Goal: Task Accomplishment & Management: Complete application form

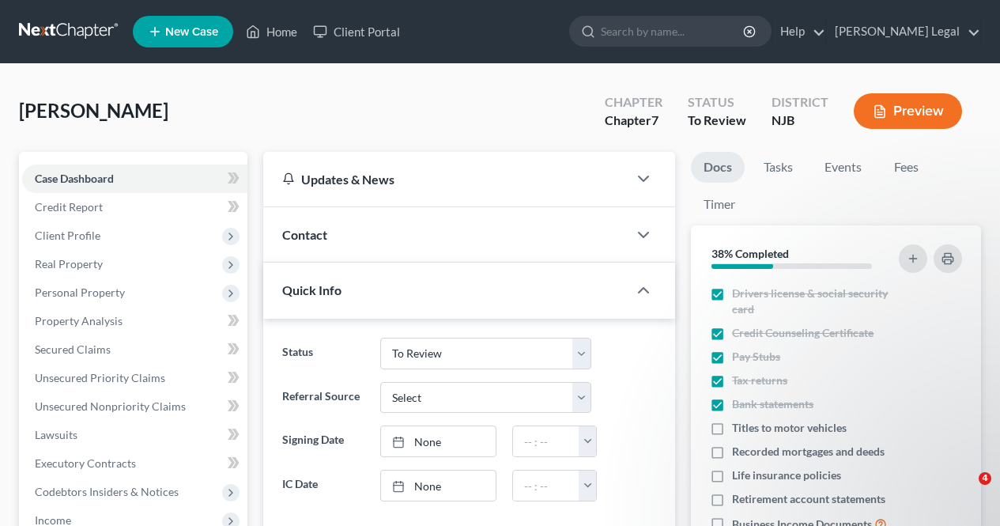
select select "6"
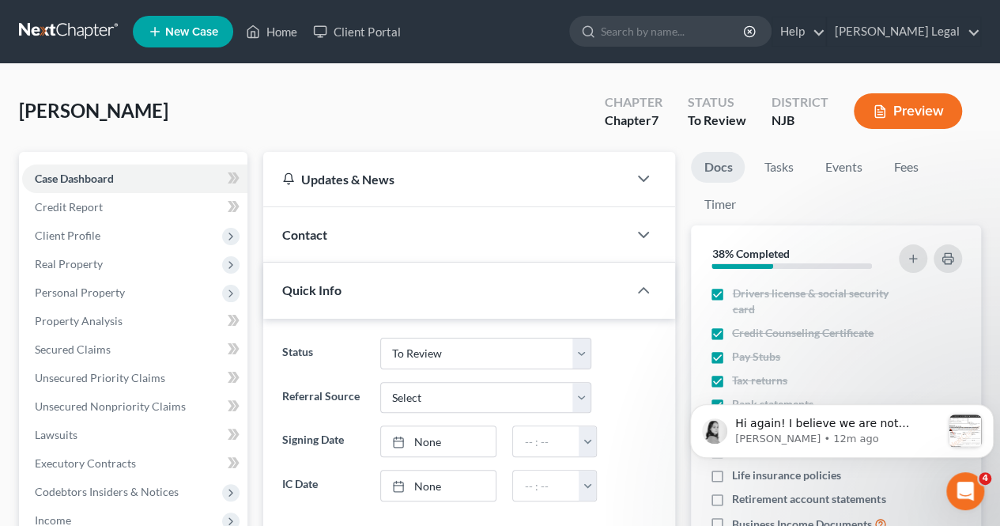
scroll to position [731, 0]
click at [740, 429] on p "Hi again! I believe we are not checking "Employed" in the box for the spouse be…" at bounding box center [838, 424] width 206 height 16
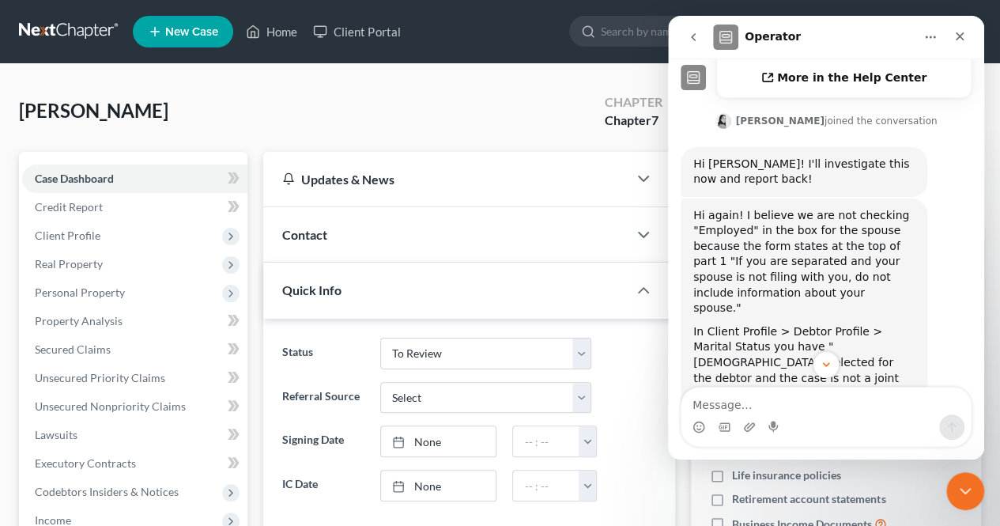
scroll to position [494, 0]
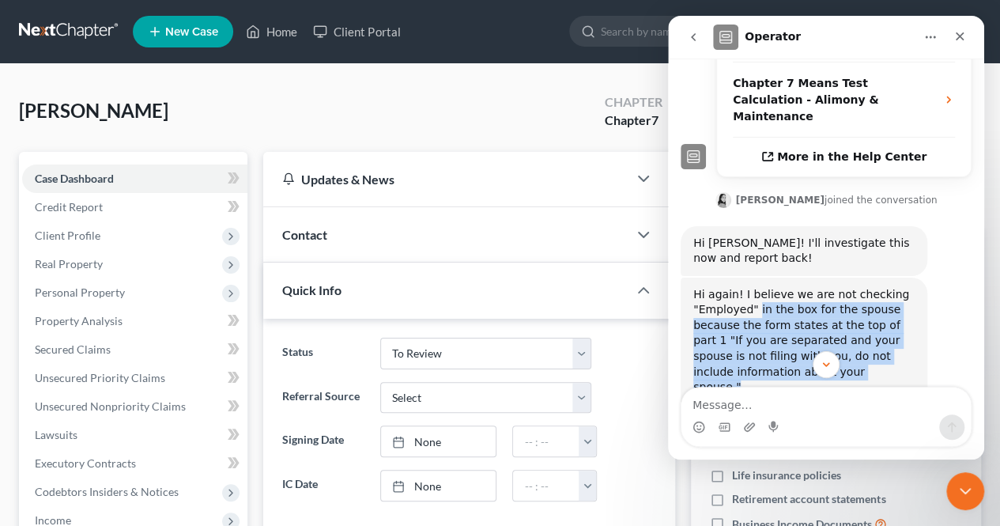
drag, startPoint x: 754, startPoint y: 232, endPoint x: 869, endPoint y: 286, distance: 127.3
click at [869, 287] on div "Hi again! I believe we are not checking "Employed" in the box for the spouse be…" at bounding box center [803, 341] width 221 height 108
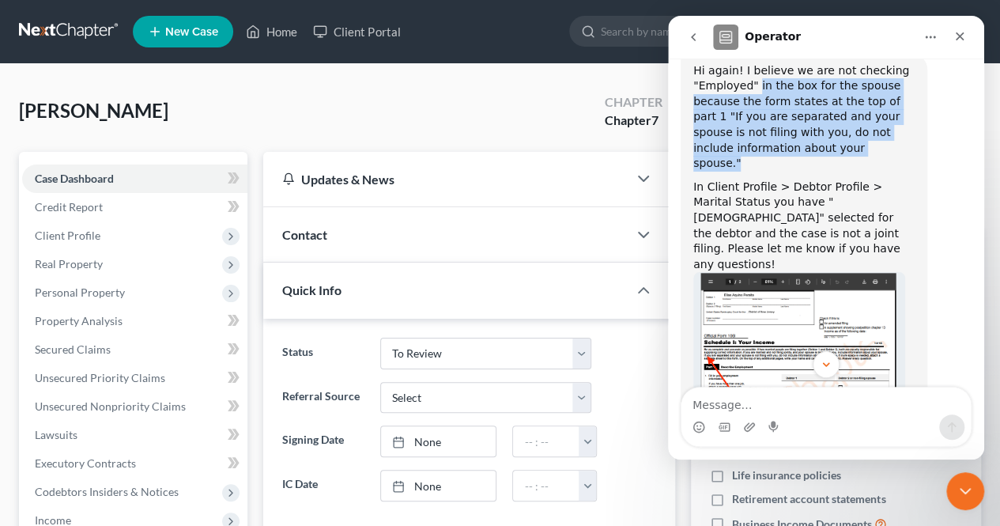
scroll to position [731, 0]
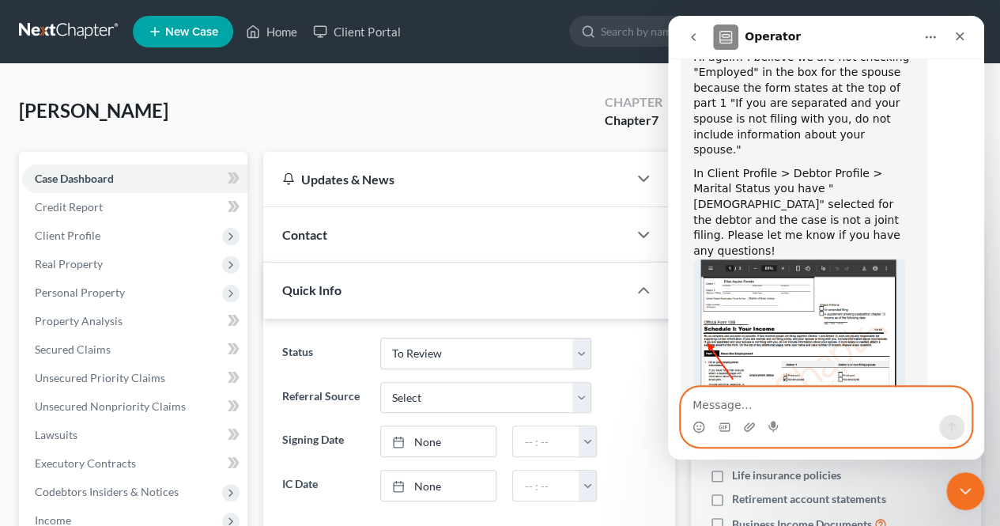
click at [770, 396] on textarea "Message…" at bounding box center [826, 400] width 289 height 27
type textarea "got it yes that makes sense thank you!"
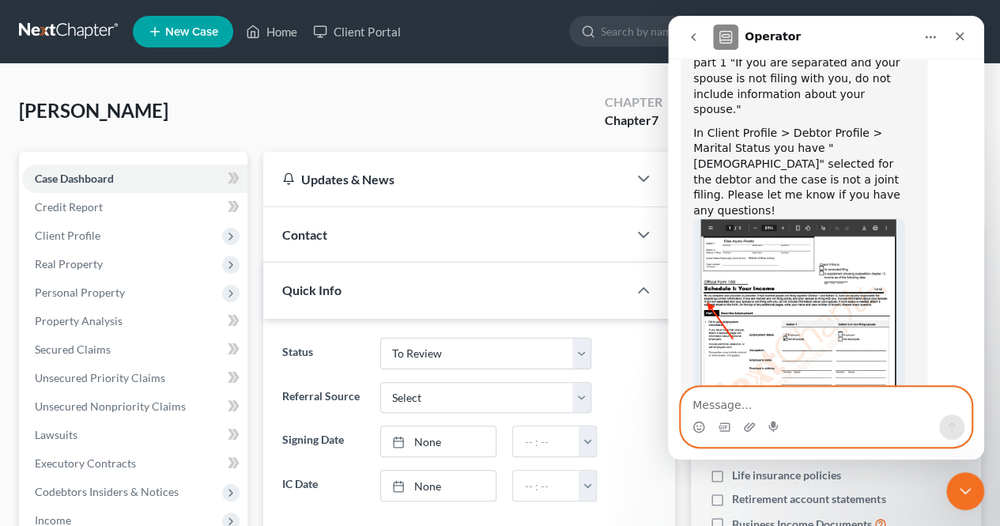
scroll to position [778, 0]
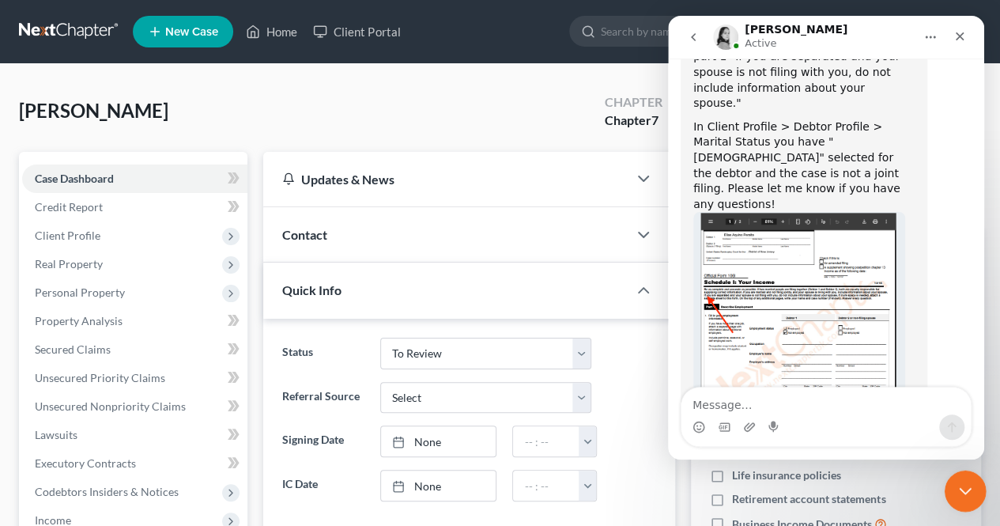
click at [952, 478] on div "Close Intercom Messenger" at bounding box center [963, 489] width 38 height 38
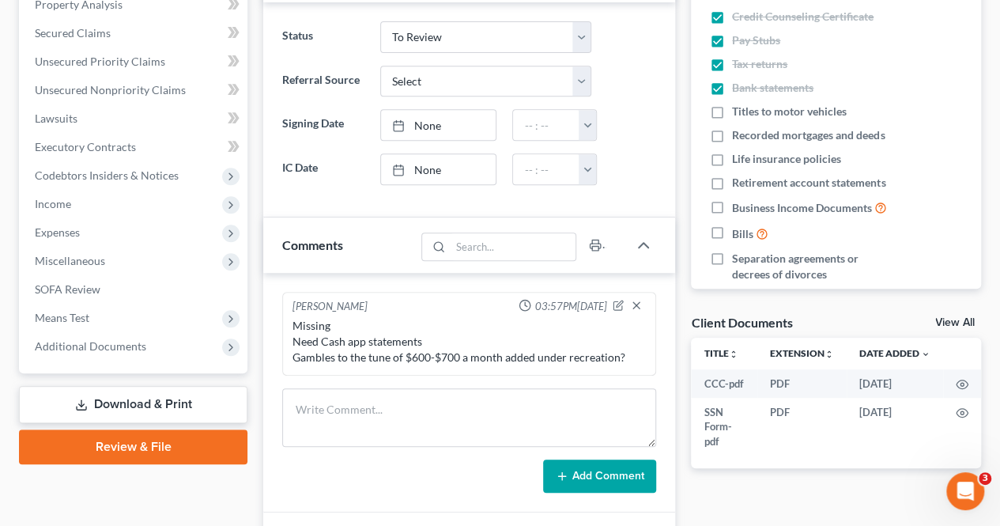
scroll to position [237, 0]
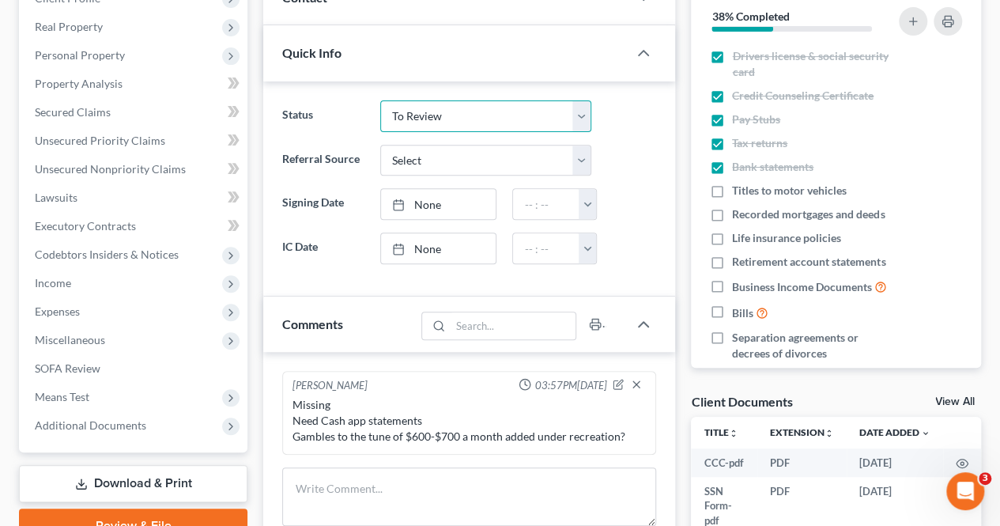
click at [416, 118] on select "Discharged Dismissed Filed In Progress Lead Ready to File To Review" at bounding box center [486, 116] width 212 height 32
select select "5"
click at [380, 100] on select "Discharged Dismissed Filed In Progress Lead Ready to File To Review" at bounding box center [486, 116] width 212 height 32
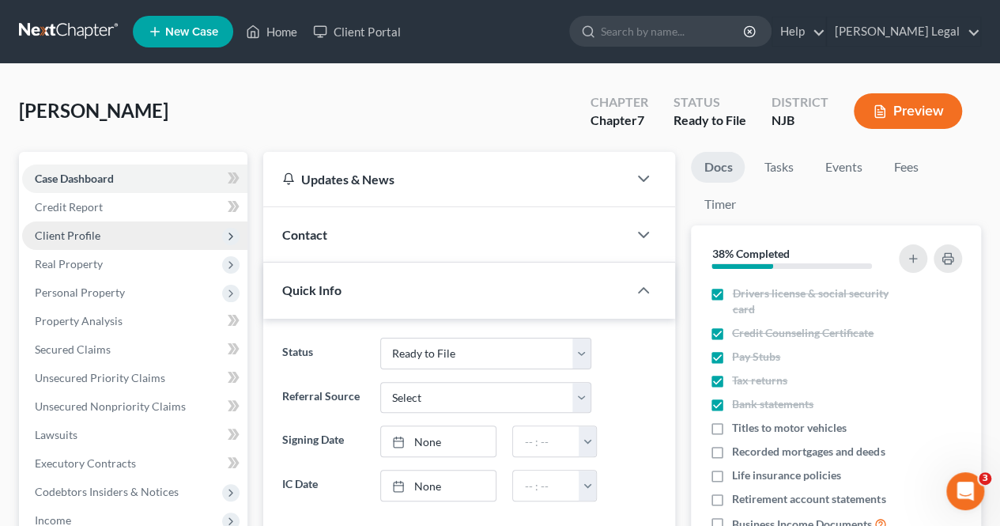
click at [143, 222] on span "Client Profile" at bounding box center [134, 235] width 225 height 28
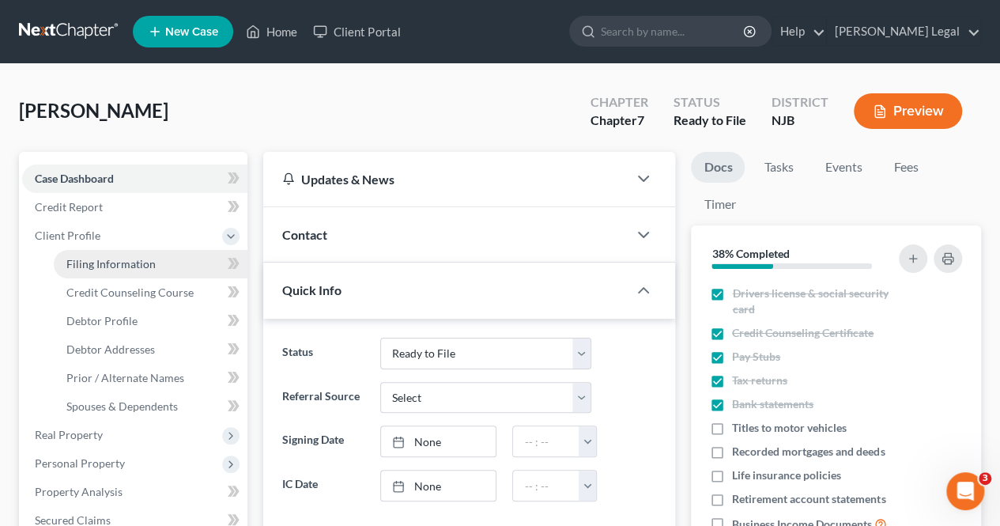
click at [127, 255] on link "Filing Information" at bounding box center [151, 264] width 194 height 28
select select "1"
select select "0"
select select "51"
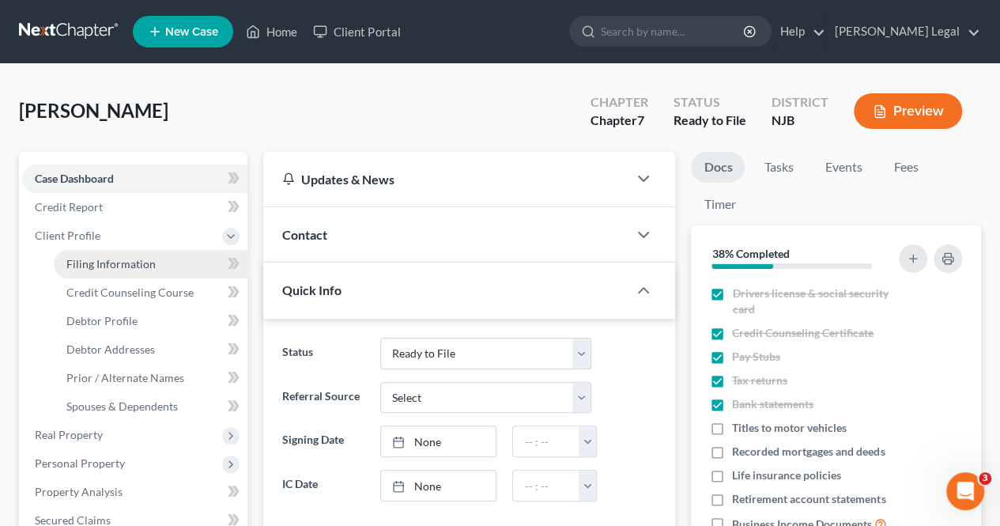
select select "0"
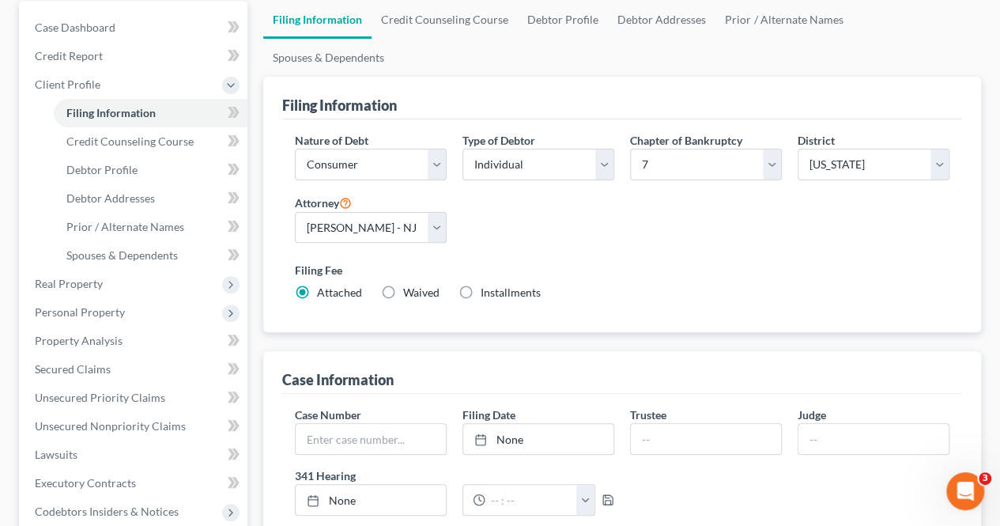
scroll to position [158, 0]
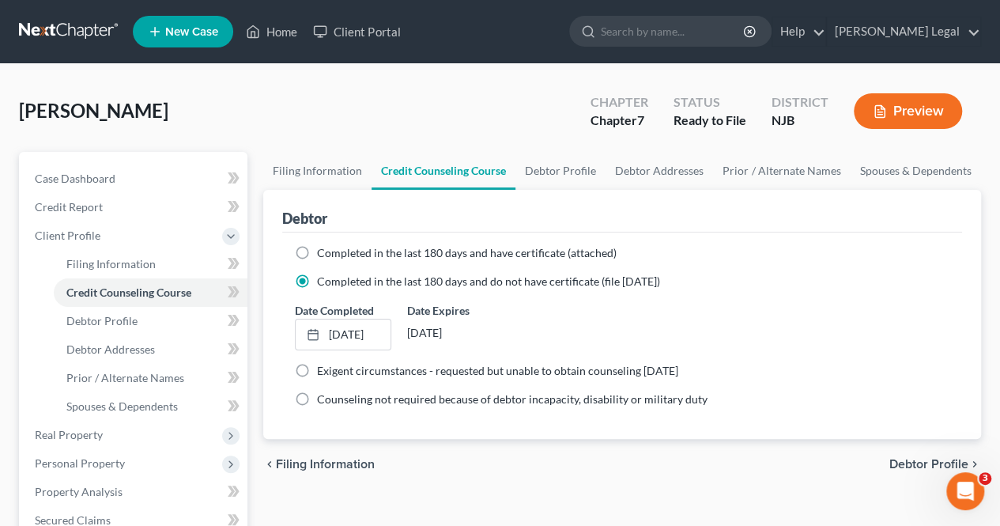
click at [912, 466] on span "Debtor Profile" at bounding box center [929, 464] width 79 height 13
select select "0"
select select "3"
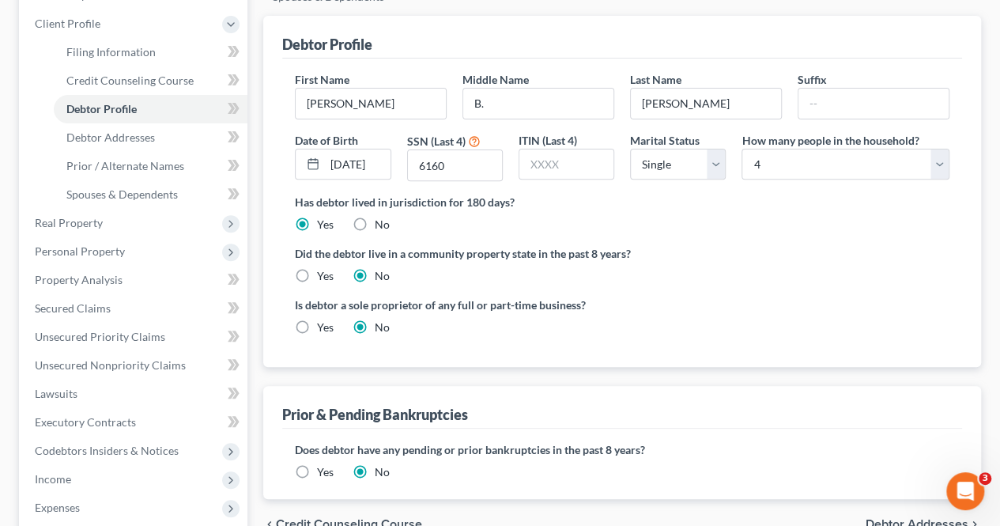
scroll to position [237, 0]
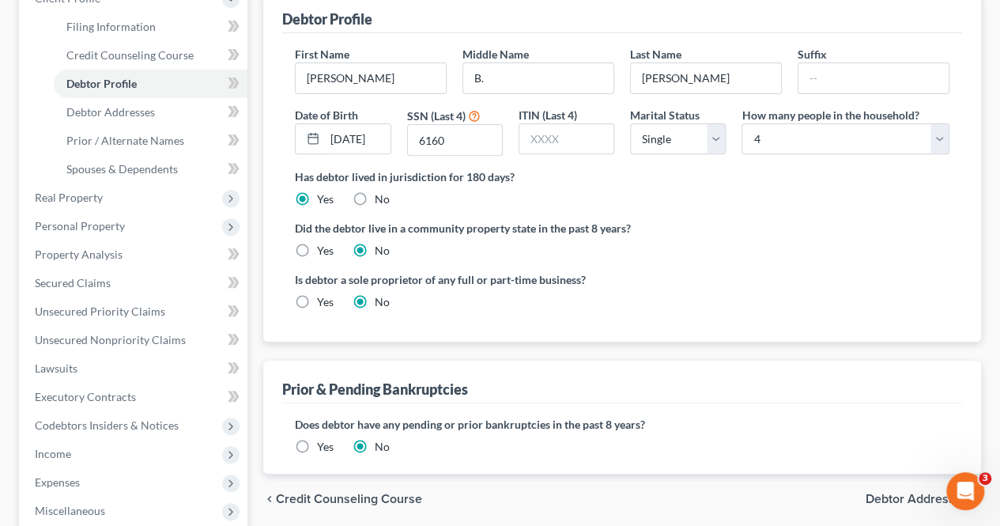
click at [880, 493] on span "Debtor Addresses" at bounding box center [917, 499] width 103 height 13
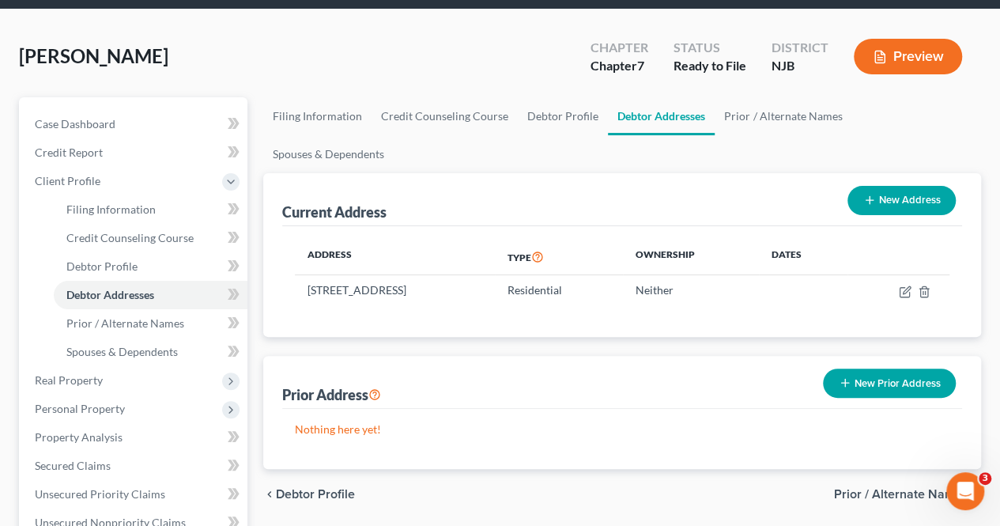
scroll to position [79, 0]
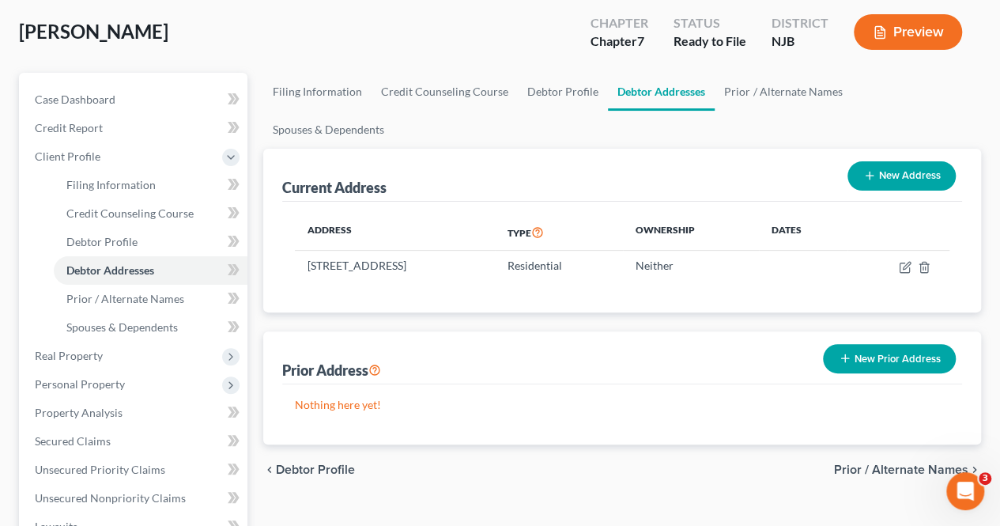
click at [857, 444] on div "chevron_left Debtor Profile Prior / Alternate Names chevron_right" at bounding box center [622, 469] width 718 height 51
click at [860, 444] on div "chevron_left Debtor Profile Prior / Alternate Names chevron_right" at bounding box center [622, 469] width 718 height 51
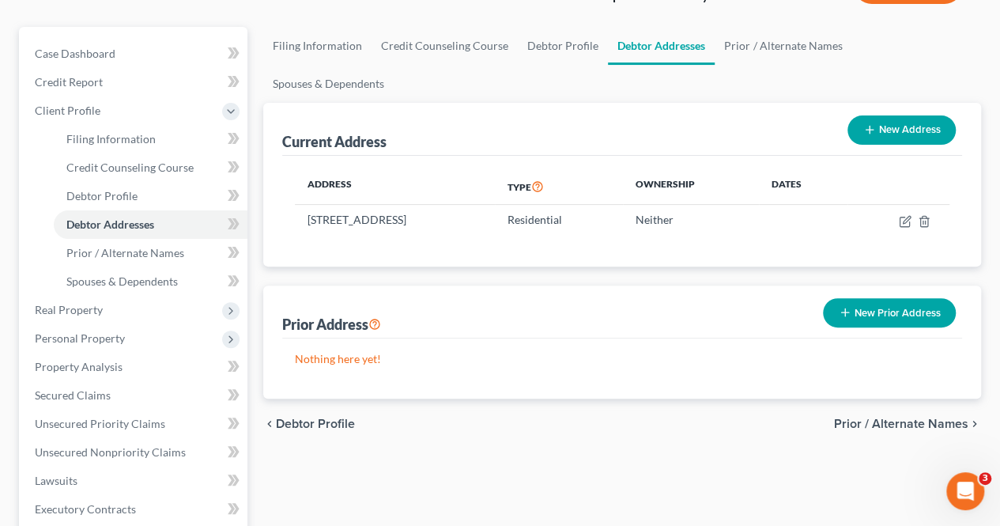
scroll to position [158, 0]
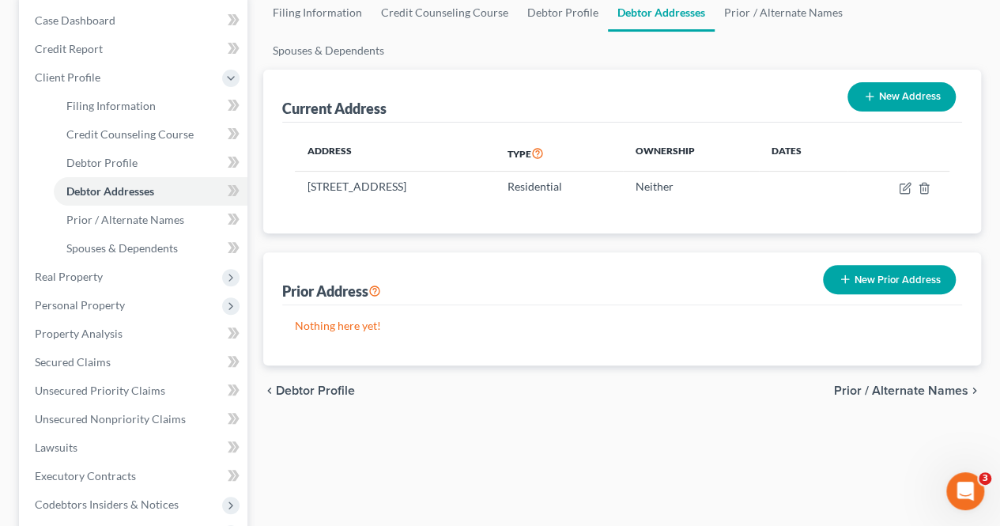
click at [855, 384] on span "Prior / Alternate Names" at bounding box center [901, 390] width 134 height 13
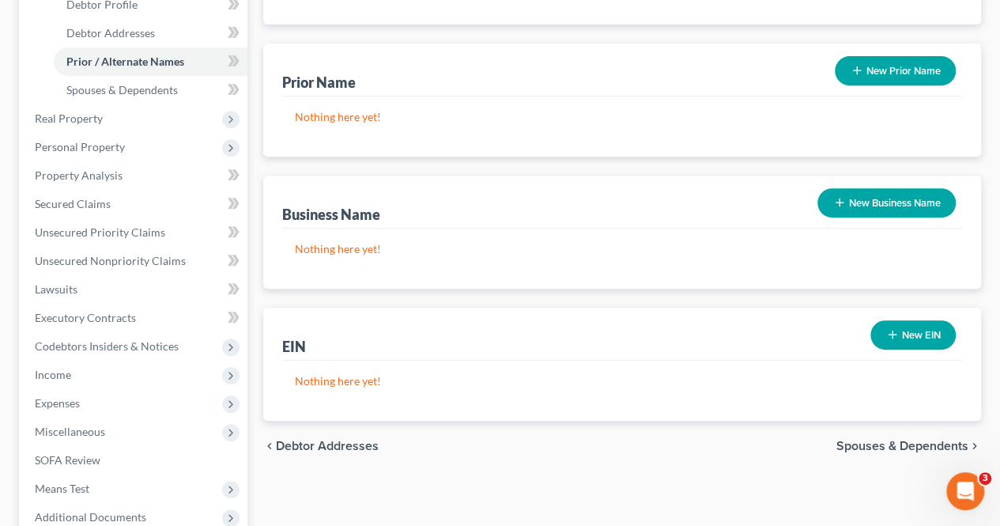
click at [851, 440] on span "Spouses & Dependents" at bounding box center [903, 446] width 132 height 13
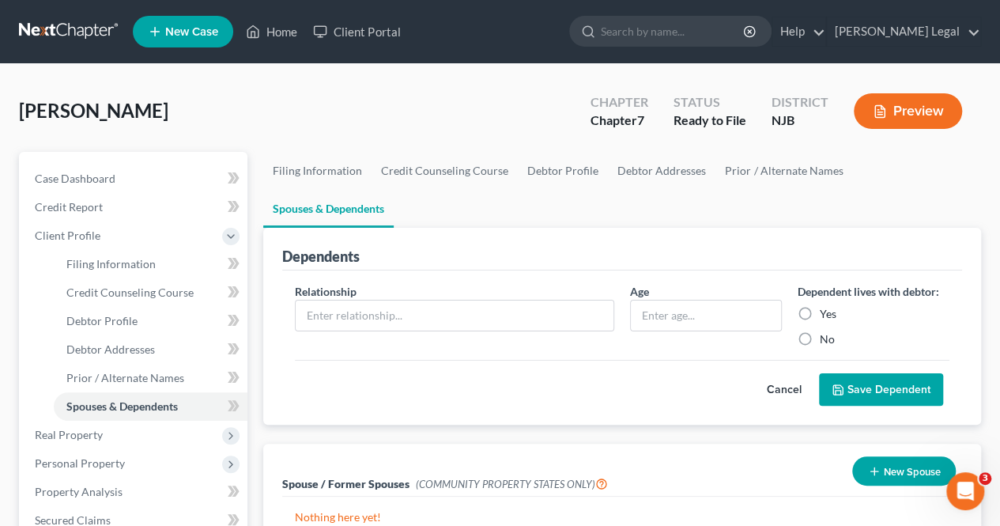
scroll to position [79, 0]
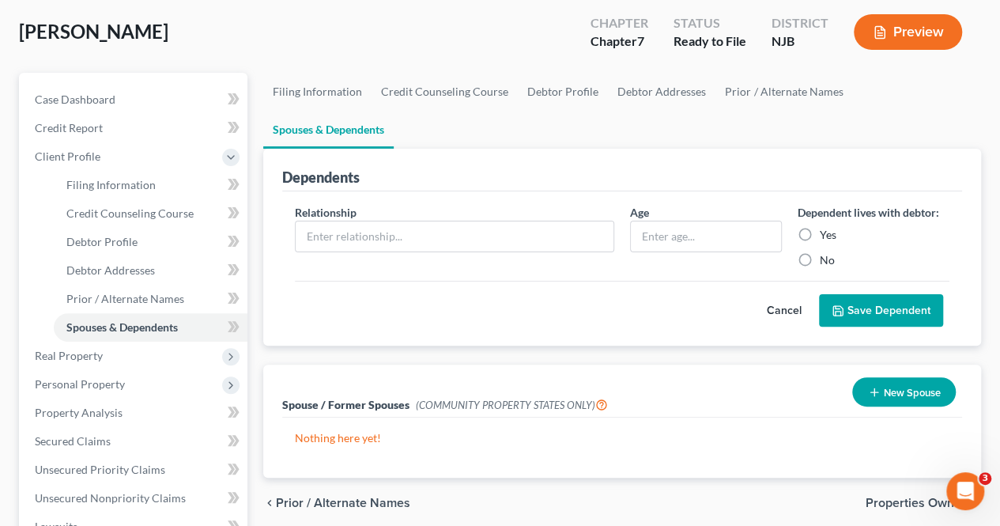
click at [880, 497] on span "Properties Owned" at bounding box center [917, 503] width 103 height 13
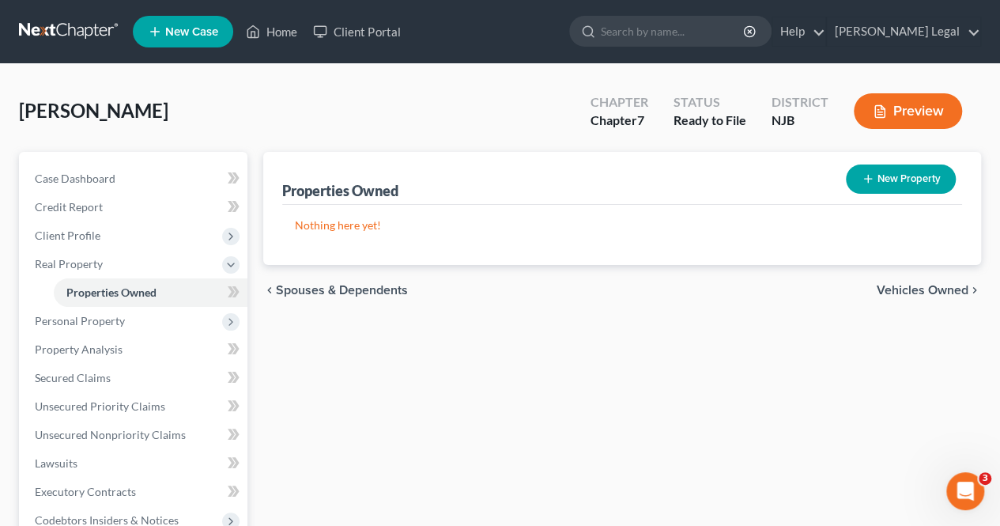
click at [884, 286] on span "Vehicles Owned" at bounding box center [923, 290] width 92 height 13
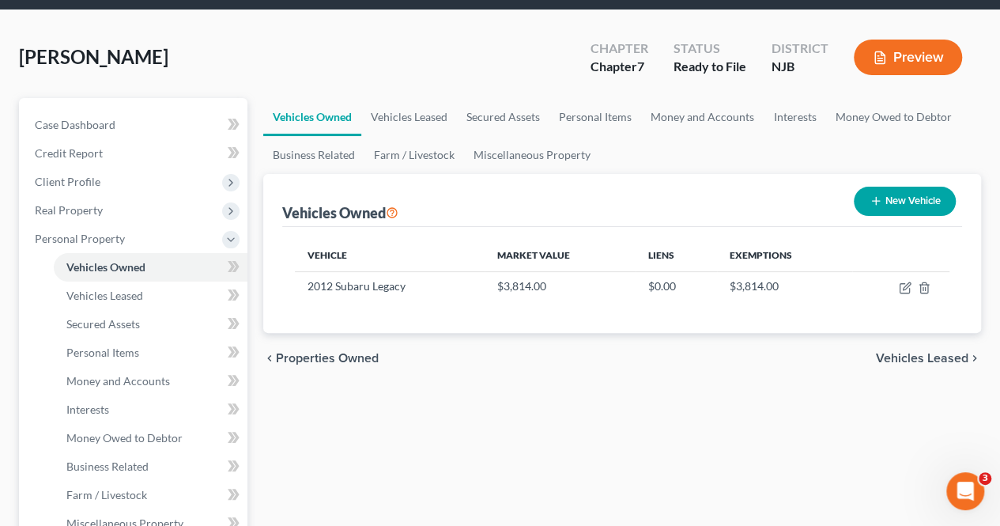
scroll to position [79, 0]
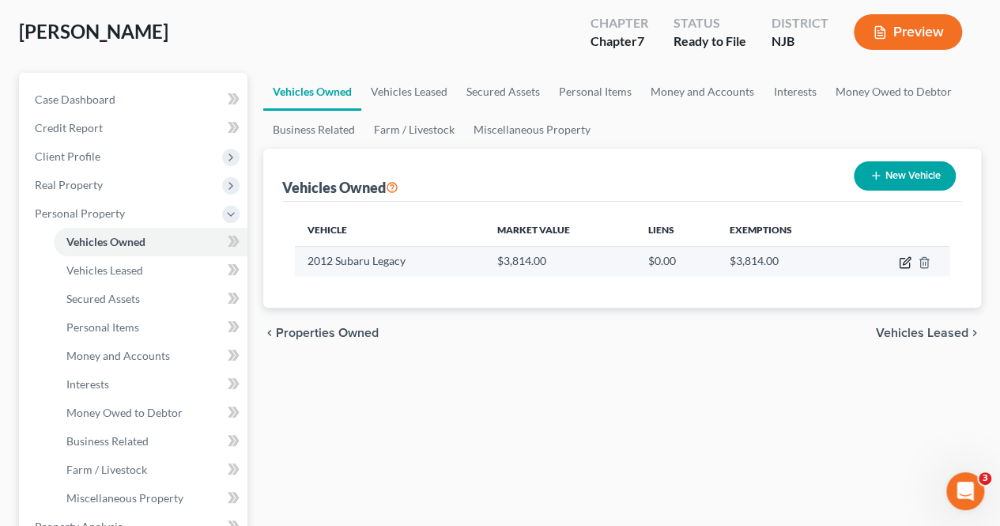
click at [911, 263] on icon "button" at bounding box center [905, 262] width 13 height 13
select select "0"
select select "14"
select select "0"
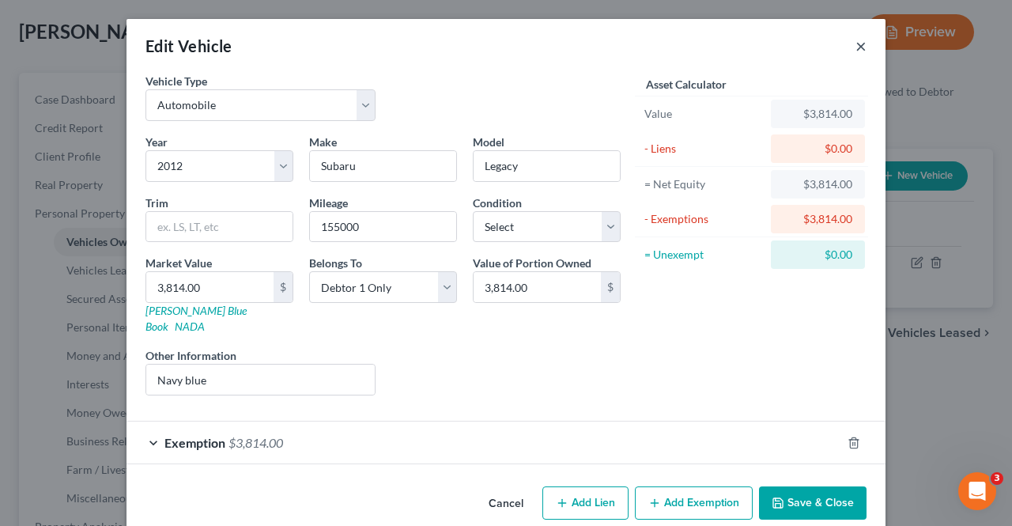
click at [856, 46] on button "×" at bounding box center [861, 45] width 11 height 19
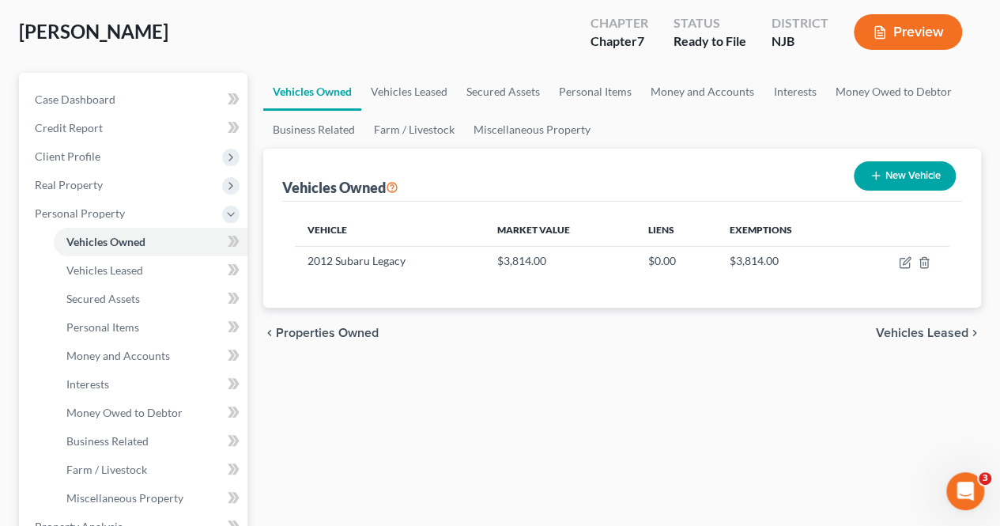
click at [909, 331] on span "Vehicles Leased" at bounding box center [922, 333] width 93 height 13
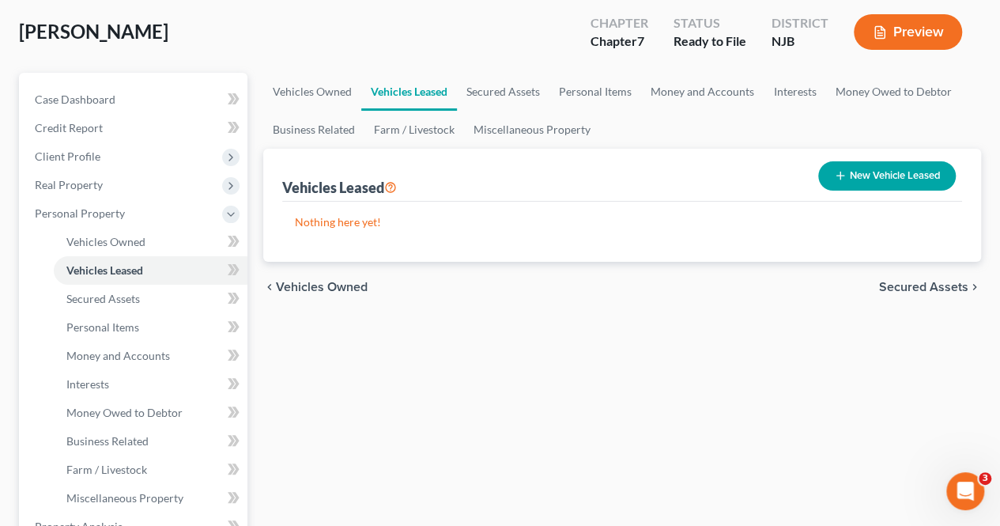
click at [910, 281] on span "Secured Assets" at bounding box center [923, 287] width 89 height 13
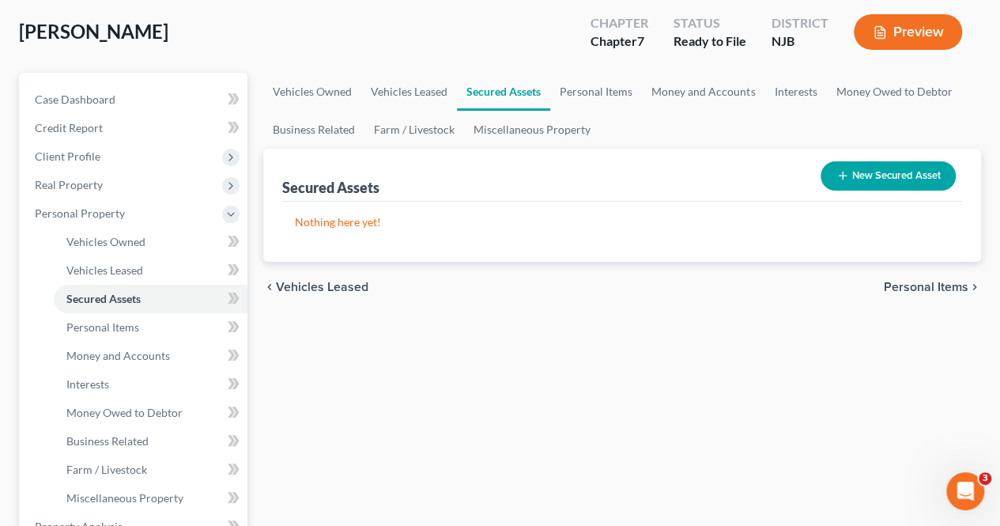
click at [918, 287] on span "Personal Items" at bounding box center [926, 287] width 85 height 13
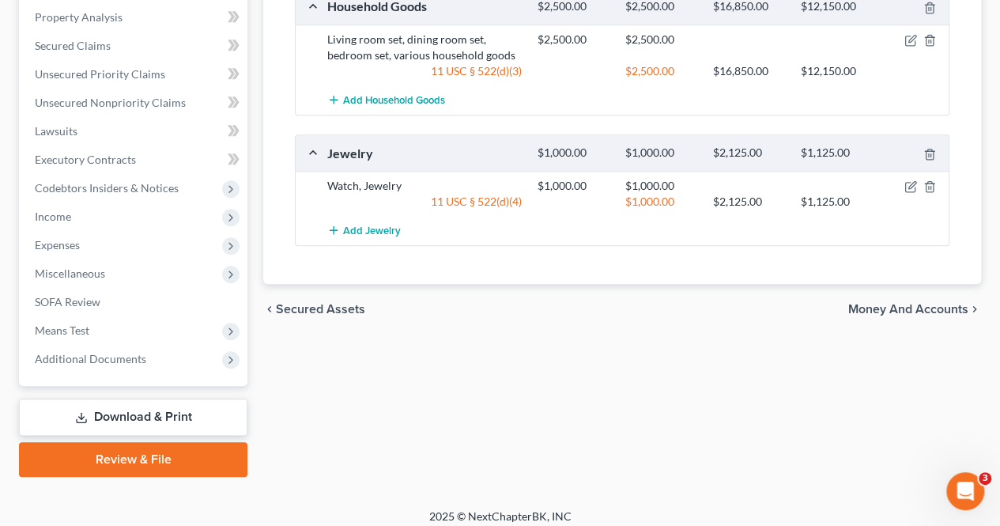
scroll to position [597, 0]
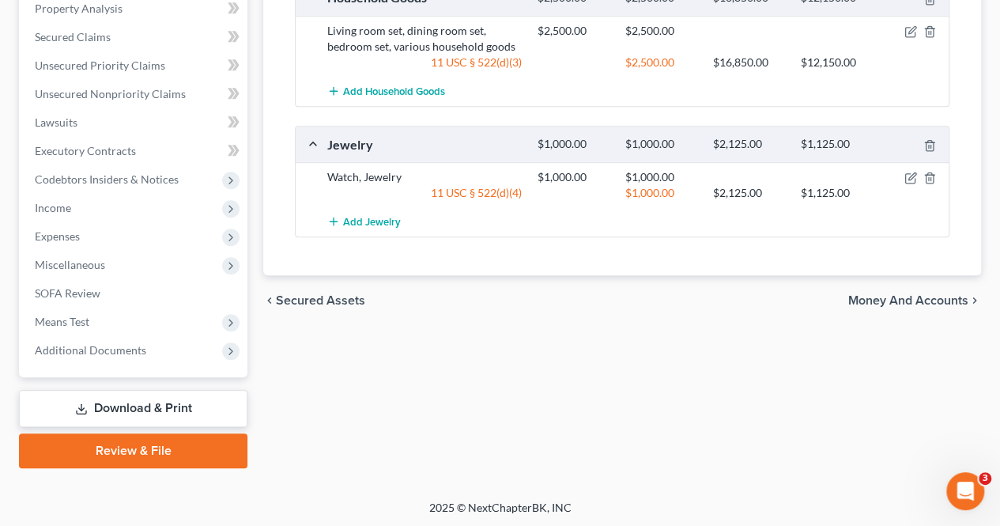
click at [898, 299] on span "Money and Accounts" at bounding box center [908, 300] width 120 height 13
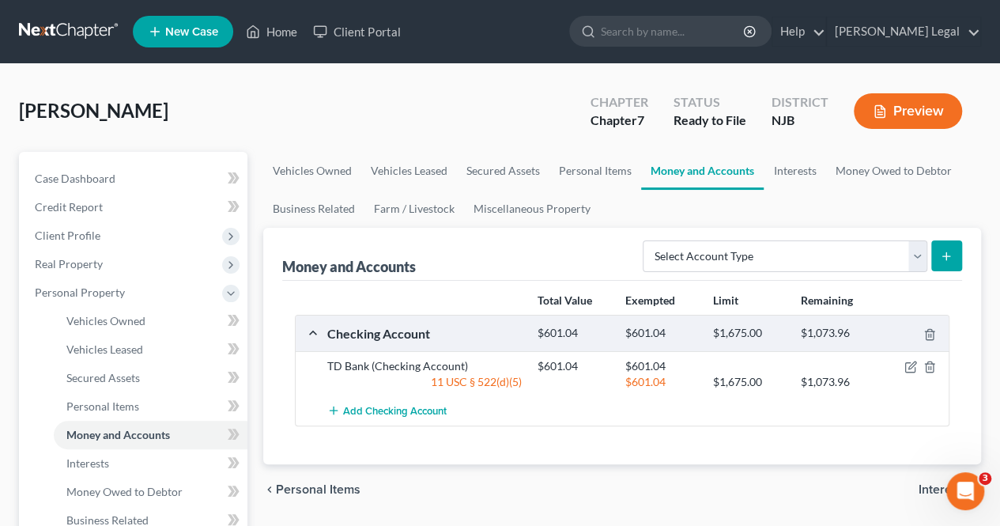
scroll to position [79, 0]
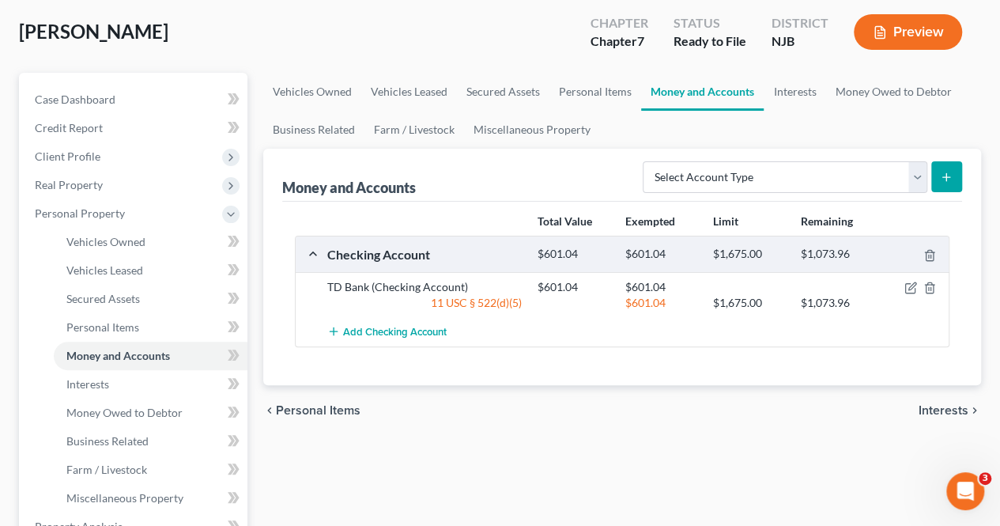
click at [940, 404] on span "Interests" at bounding box center [944, 410] width 50 height 13
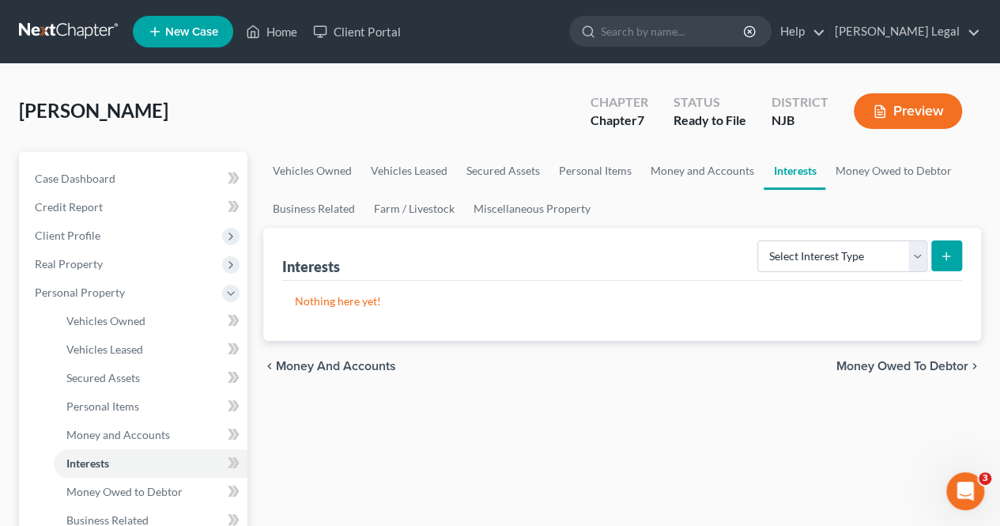
click at [905, 365] on span "Money Owed to Debtor" at bounding box center [903, 366] width 132 height 13
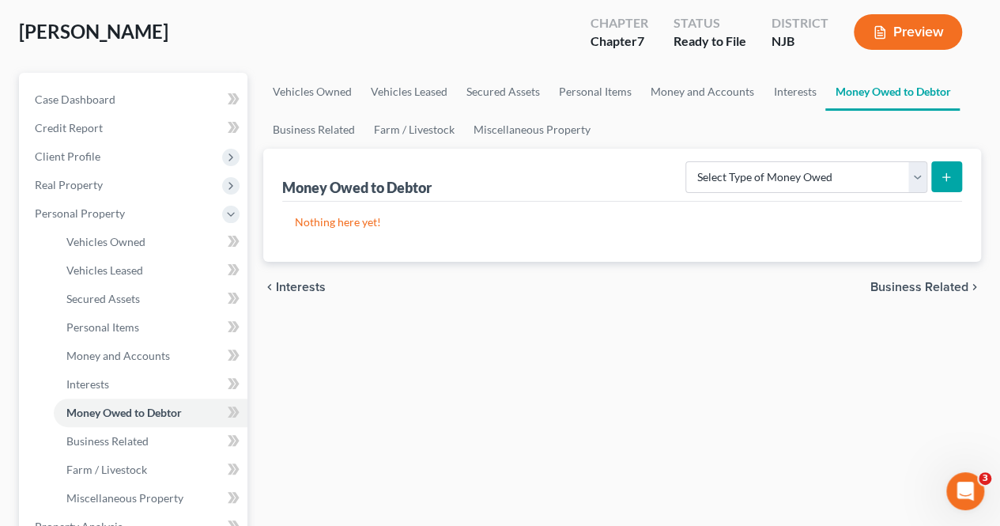
click at [886, 282] on span "Business Related" at bounding box center [920, 287] width 98 height 13
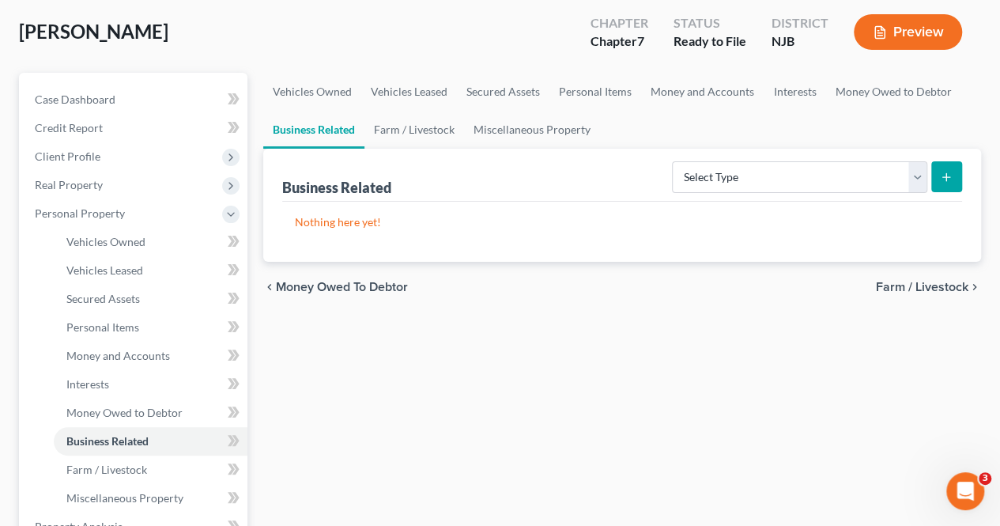
click at [899, 281] on span "Farm / Livestock" at bounding box center [922, 287] width 93 height 13
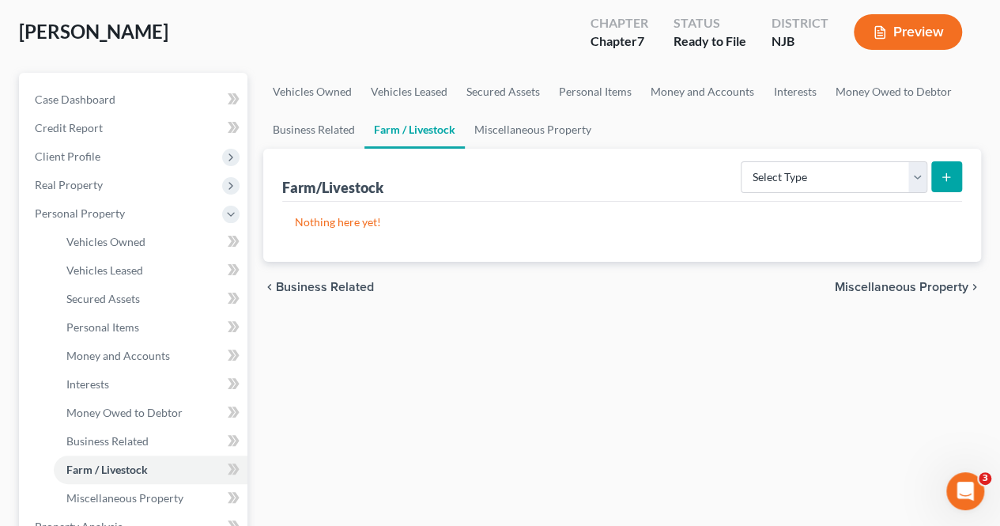
click at [899, 281] on span "Miscellaneous Property" at bounding box center [902, 287] width 134 height 13
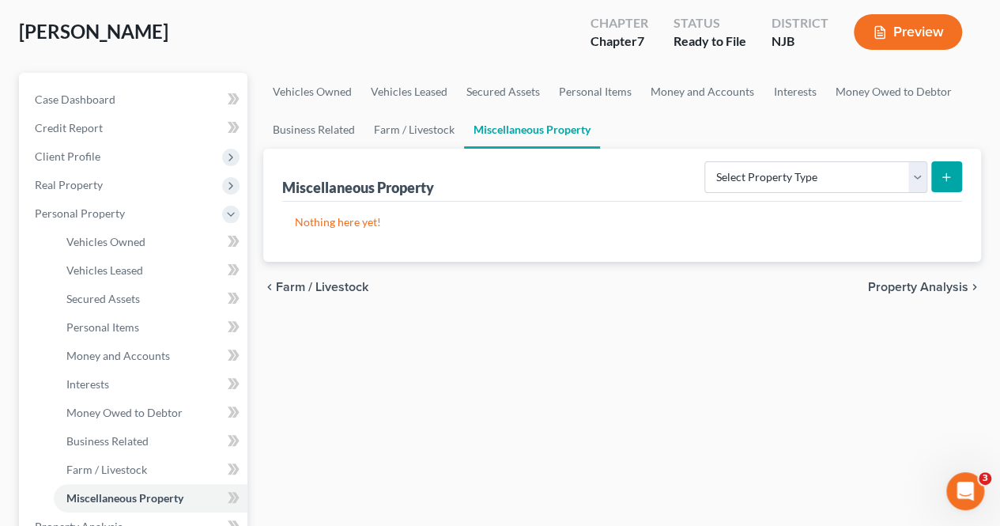
click at [900, 288] on span "Property Analysis" at bounding box center [918, 287] width 100 height 13
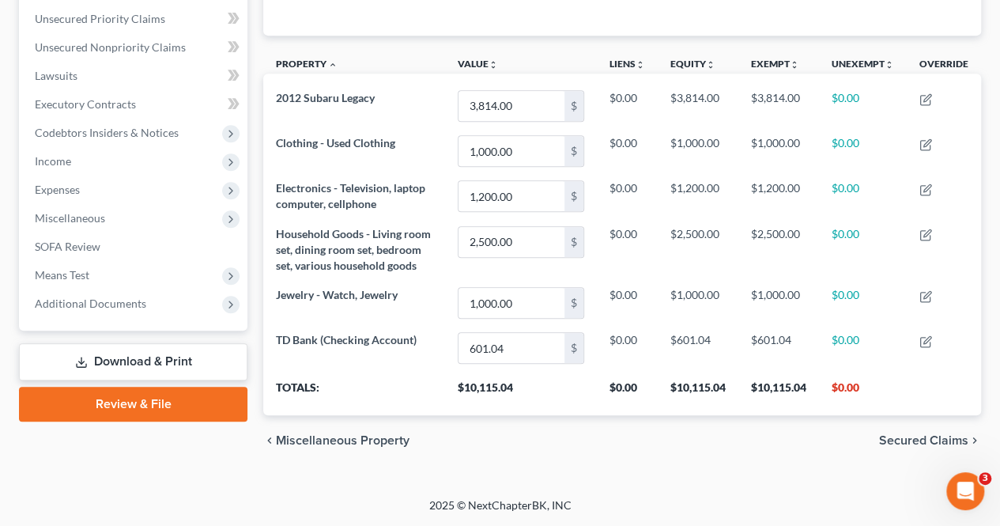
click at [928, 434] on span "Secured Claims" at bounding box center [923, 440] width 89 height 13
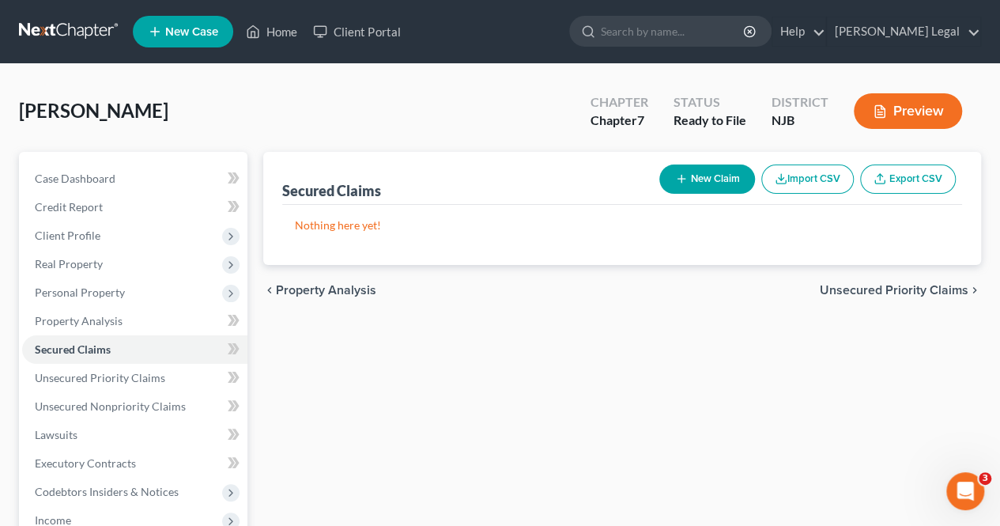
click at [887, 292] on span "Unsecured Priority Claims" at bounding box center [894, 290] width 149 height 13
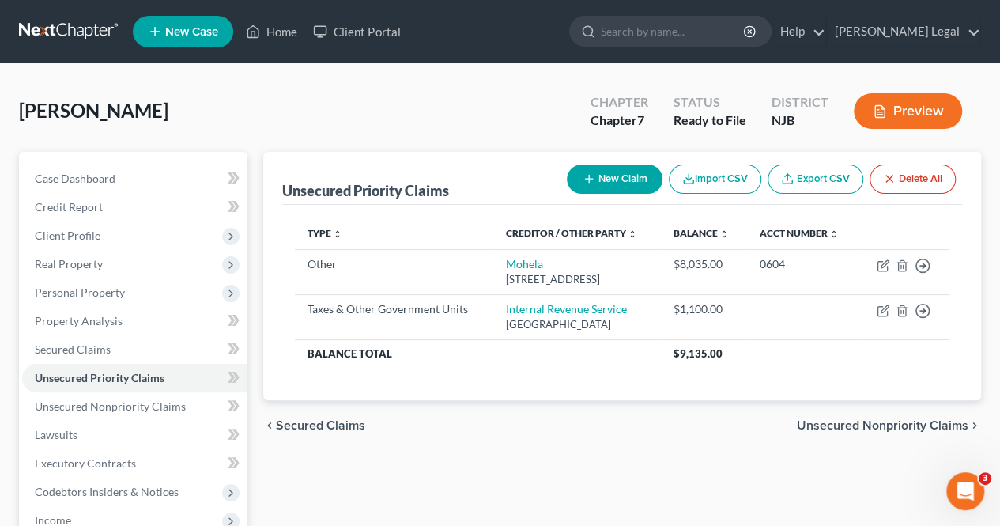
click at [915, 419] on span "Unsecured Nonpriority Claims" at bounding box center [883, 425] width 172 height 13
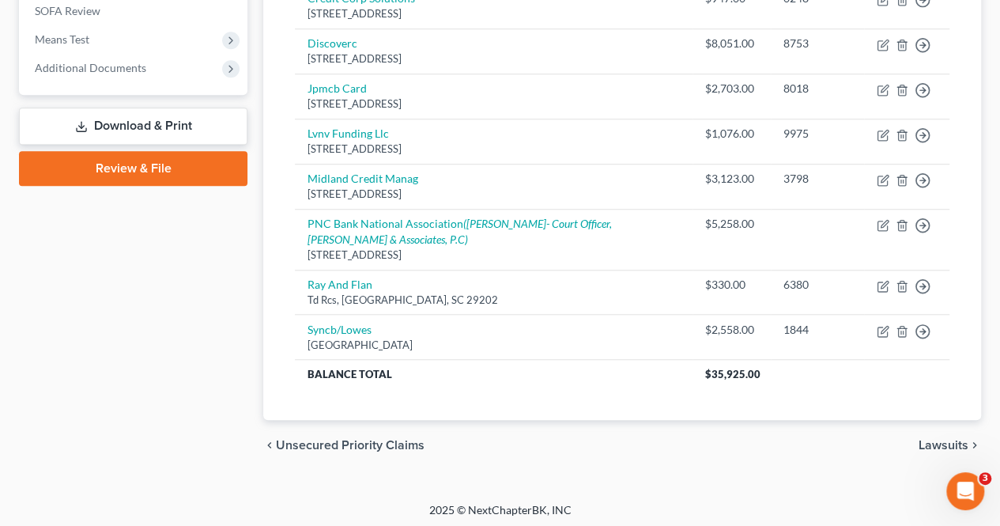
click at [408, 441] on span "Unsecured Priority Claims" at bounding box center [350, 445] width 149 height 13
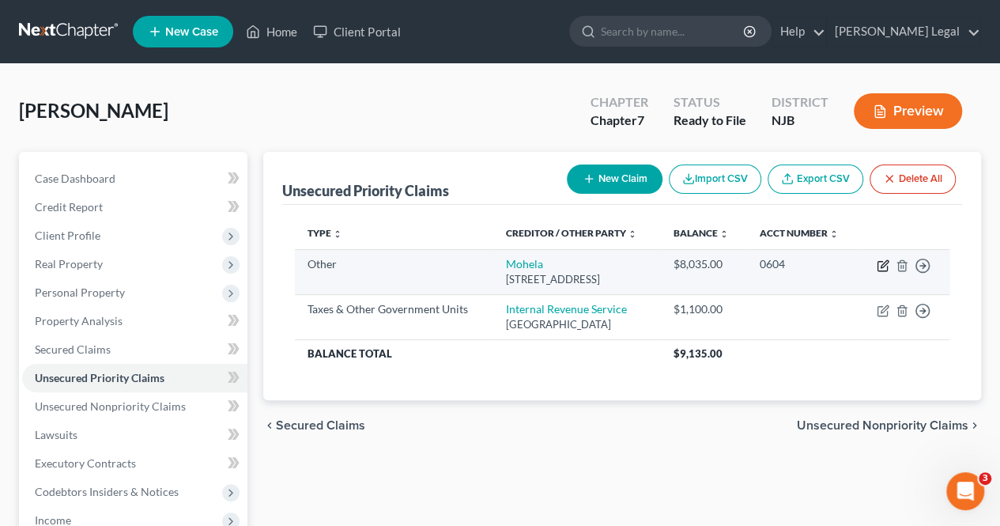
click at [885, 263] on icon "button" at bounding box center [884, 263] width 7 height 7
select select "9"
select select "26"
select select "0"
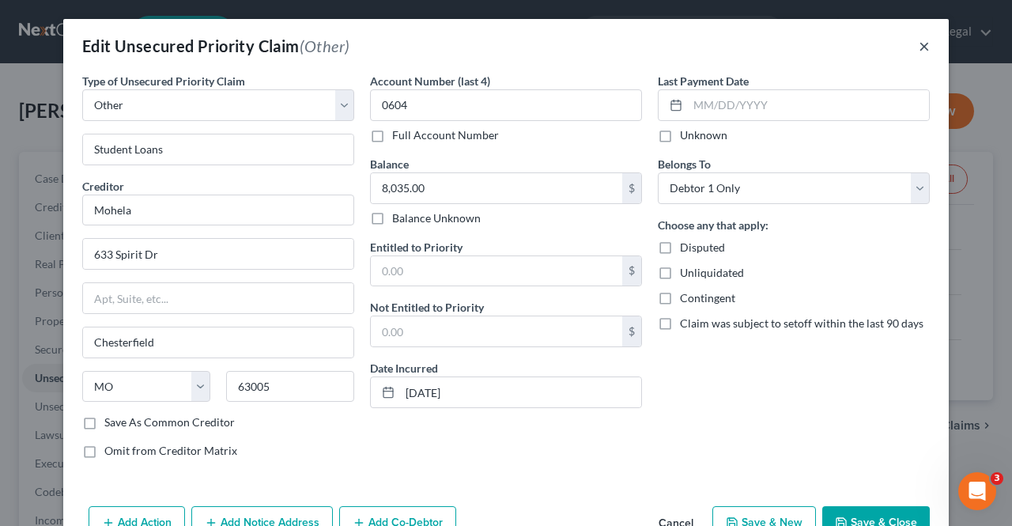
click at [919, 48] on button "×" at bounding box center [924, 45] width 11 height 19
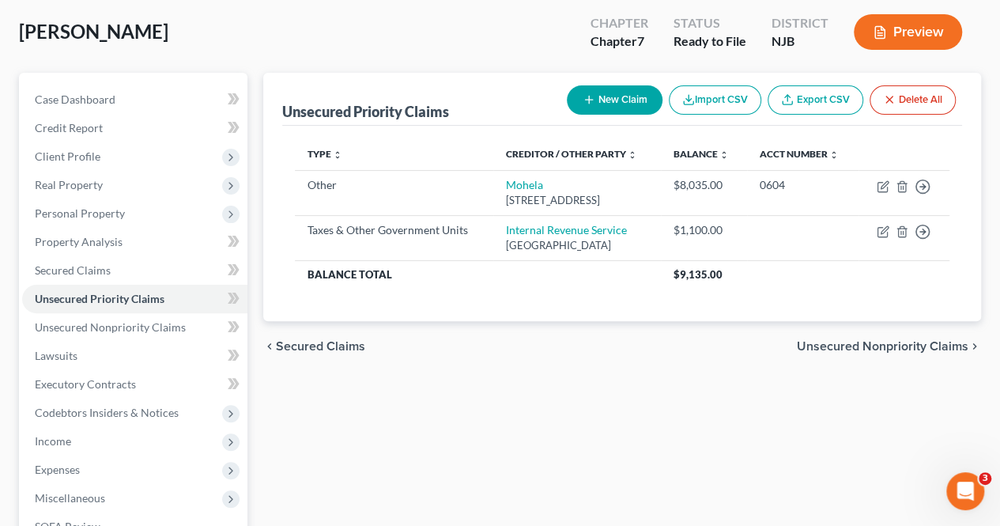
click at [884, 349] on span "Unsecured Nonpriority Claims" at bounding box center [883, 346] width 172 height 13
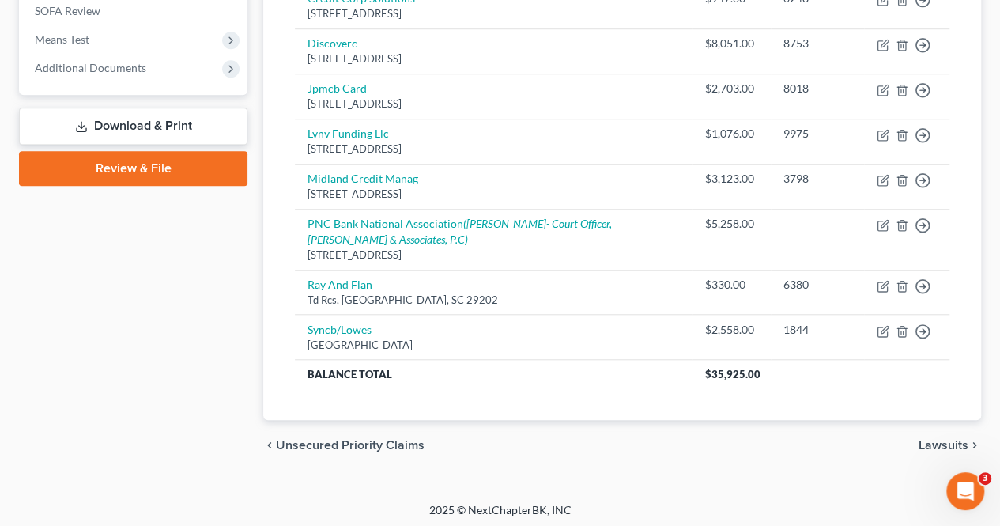
click at [925, 439] on span "Lawsuits" at bounding box center [944, 445] width 50 height 13
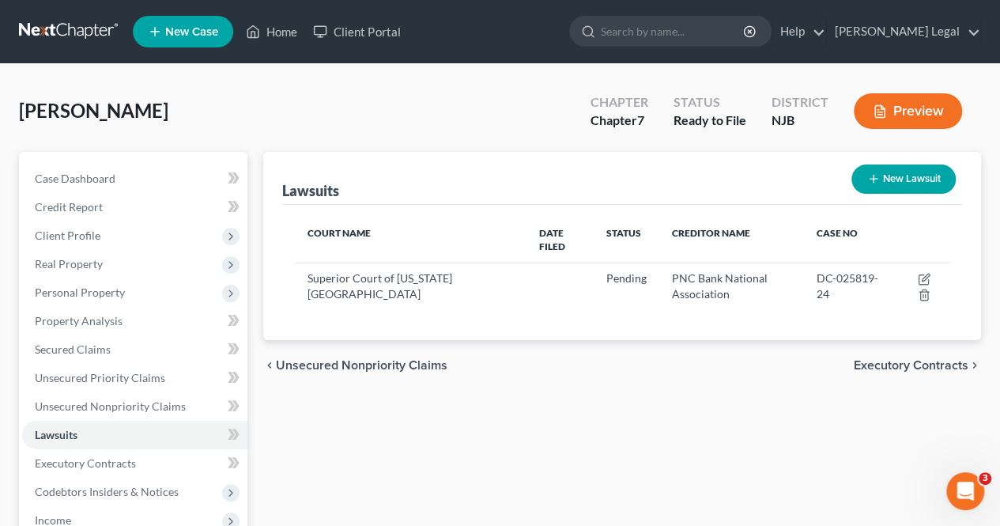
click at [878, 361] on span "Executory Contracts" at bounding box center [911, 365] width 115 height 13
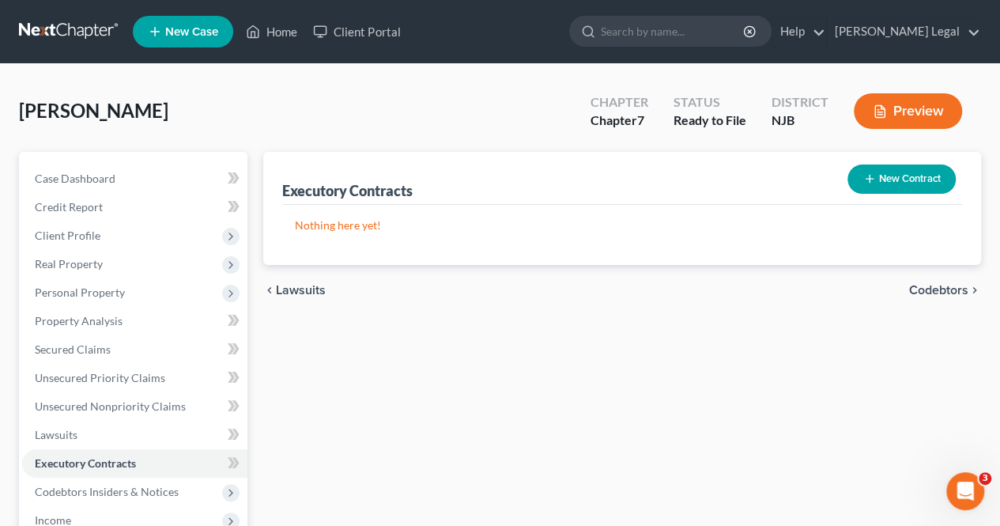
click at [920, 291] on span "Codebtors" at bounding box center [938, 290] width 59 height 13
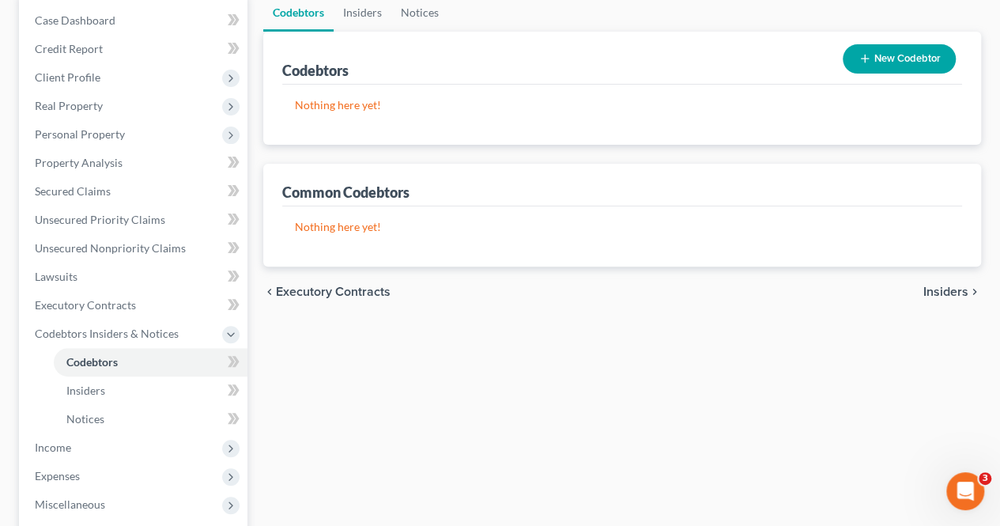
click at [940, 285] on span "Insiders" at bounding box center [946, 291] width 45 height 13
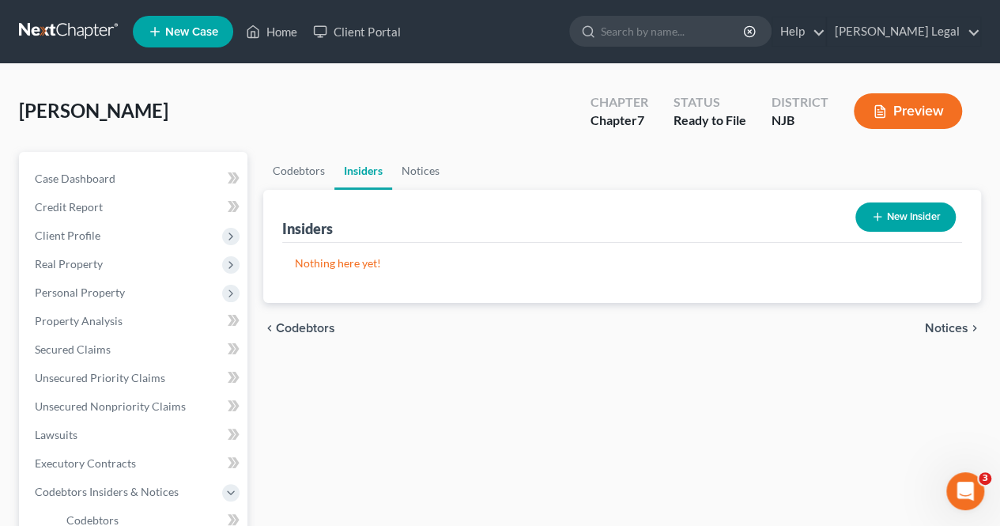
click at [955, 333] on span "Notices" at bounding box center [946, 328] width 43 height 13
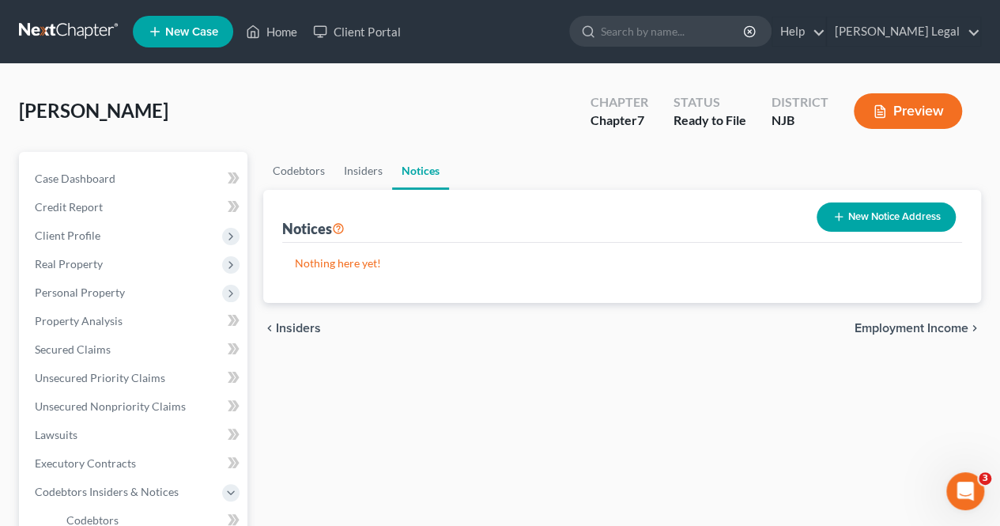
click at [954, 326] on span "Employment Income" at bounding box center [912, 328] width 114 height 13
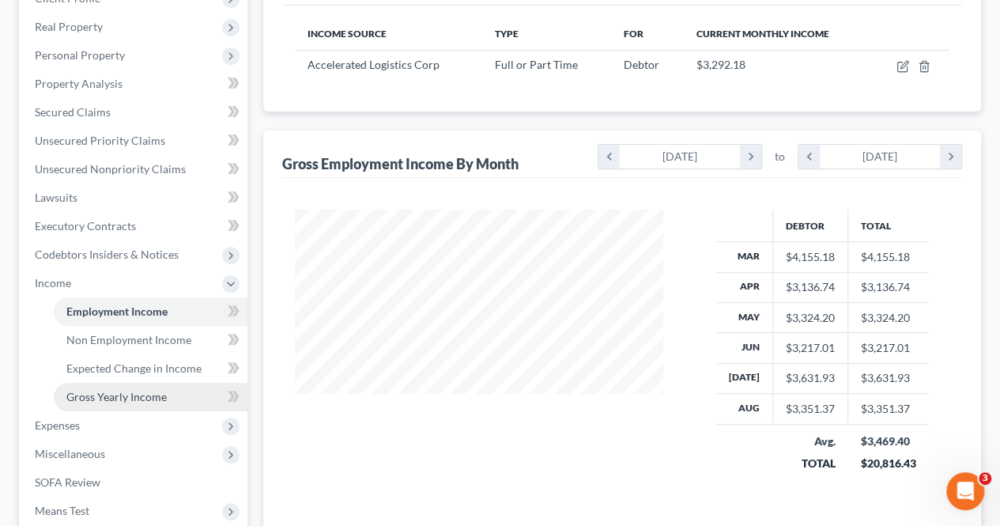
click at [171, 390] on link "Gross Yearly Income" at bounding box center [151, 397] width 194 height 28
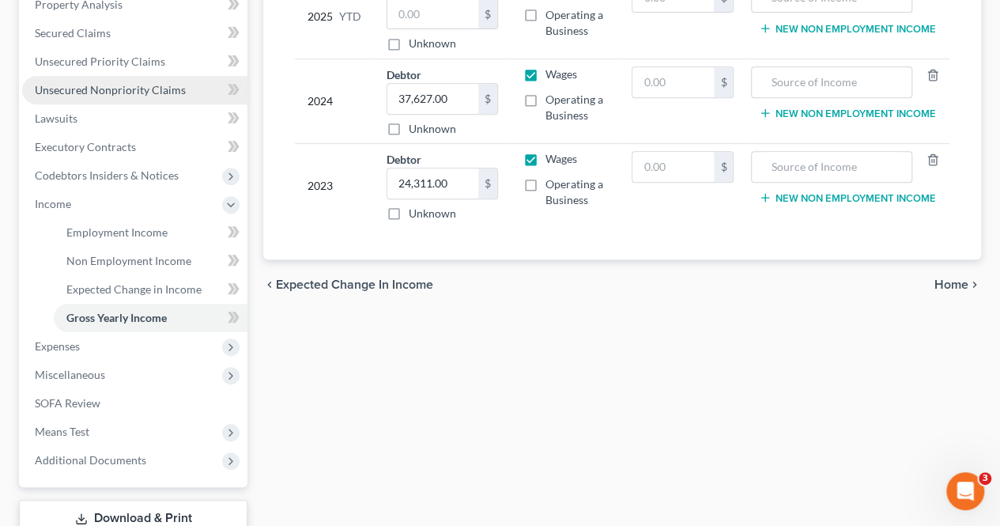
click at [175, 99] on link "Unsecured Nonpriority Claims" at bounding box center [134, 90] width 225 height 28
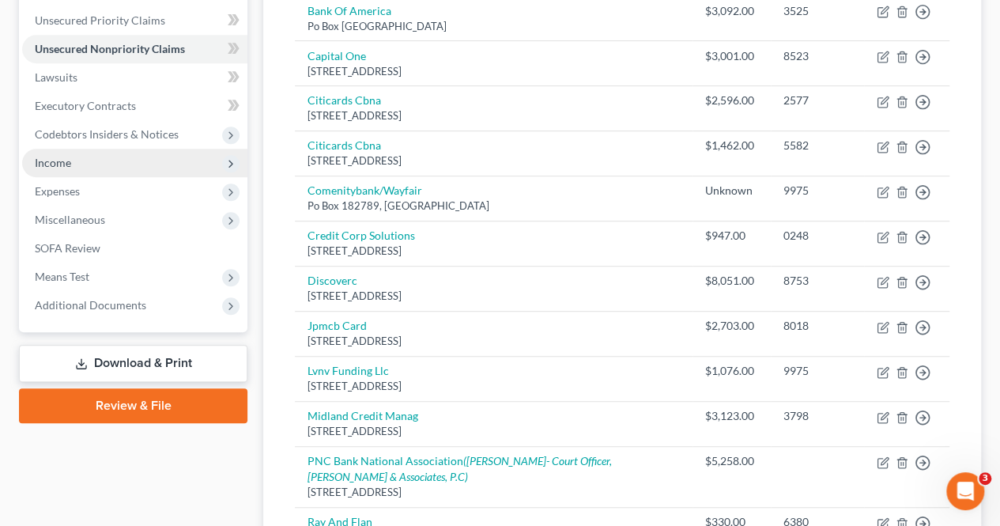
click at [75, 172] on span "Income" at bounding box center [134, 163] width 225 height 28
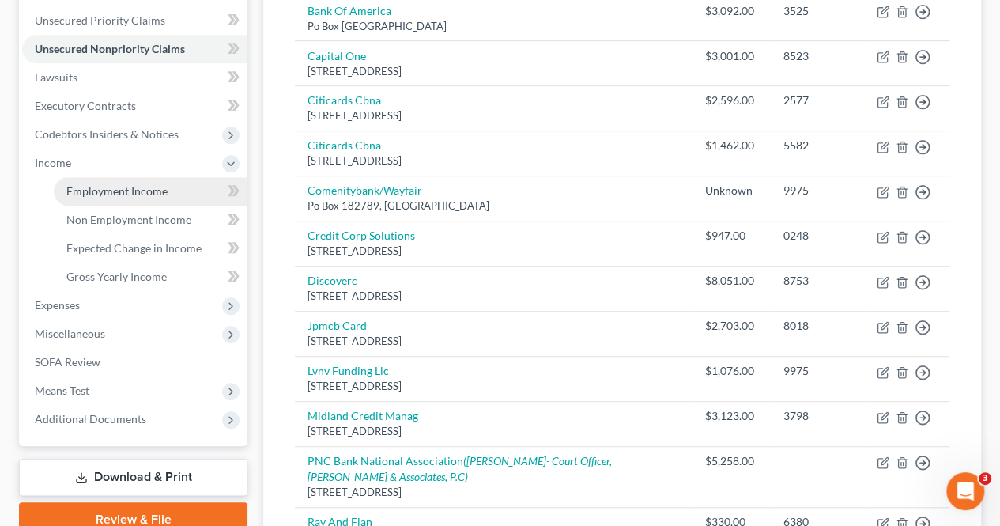
click at [98, 190] on span "Employment Income" at bounding box center [116, 190] width 101 height 13
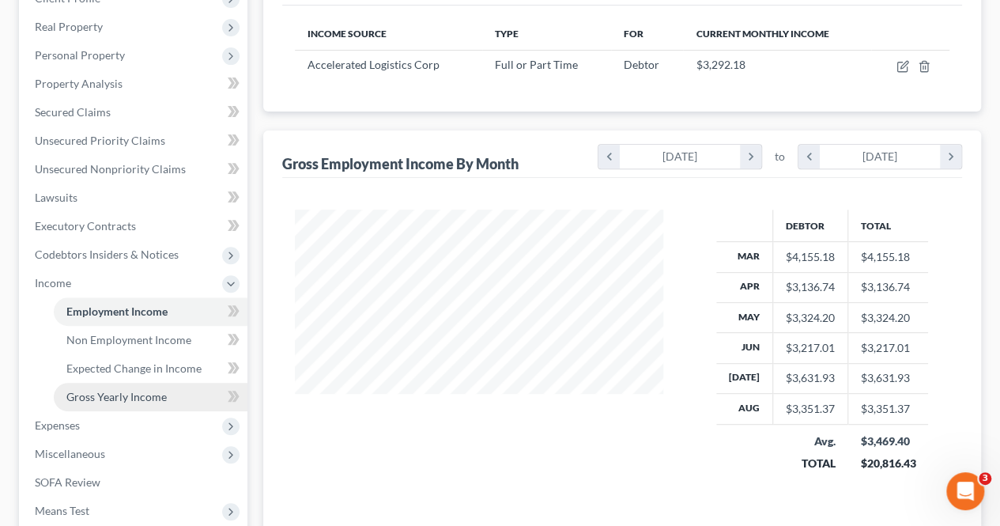
click at [142, 395] on span "Gross Yearly Income" at bounding box center [116, 396] width 100 height 13
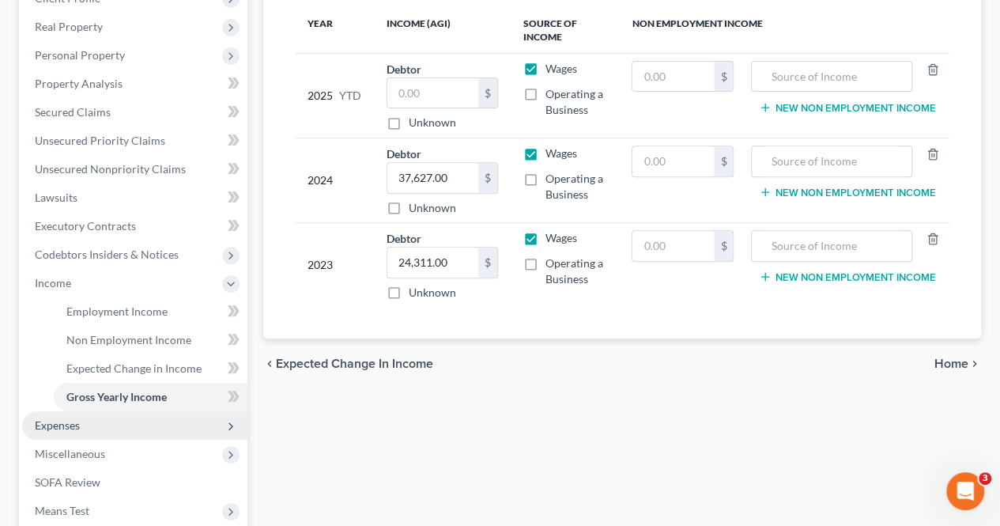
click at [132, 417] on span "Expenses" at bounding box center [134, 425] width 225 height 28
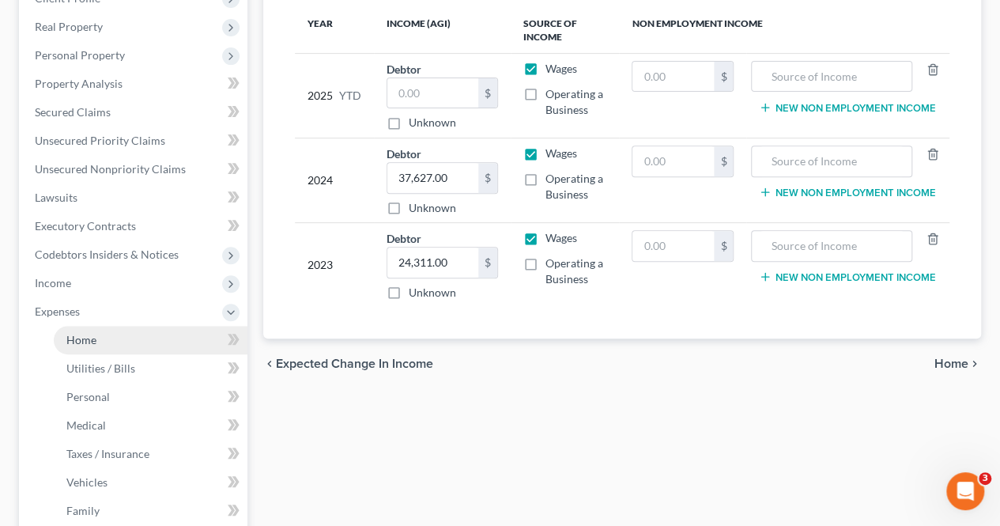
click at [118, 333] on link "Home" at bounding box center [151, 340] width 194 height 28
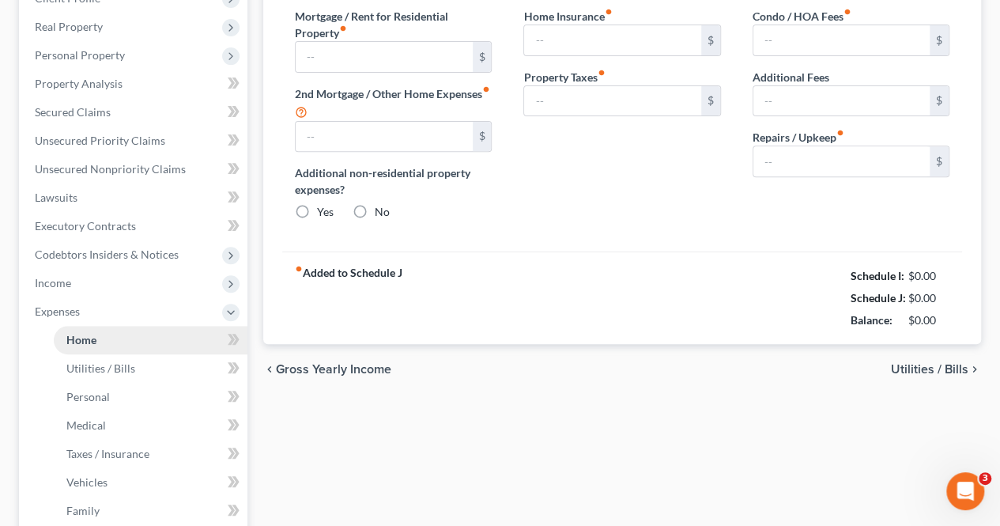
type input "0.00"
radio input "true"
type input "0.00"
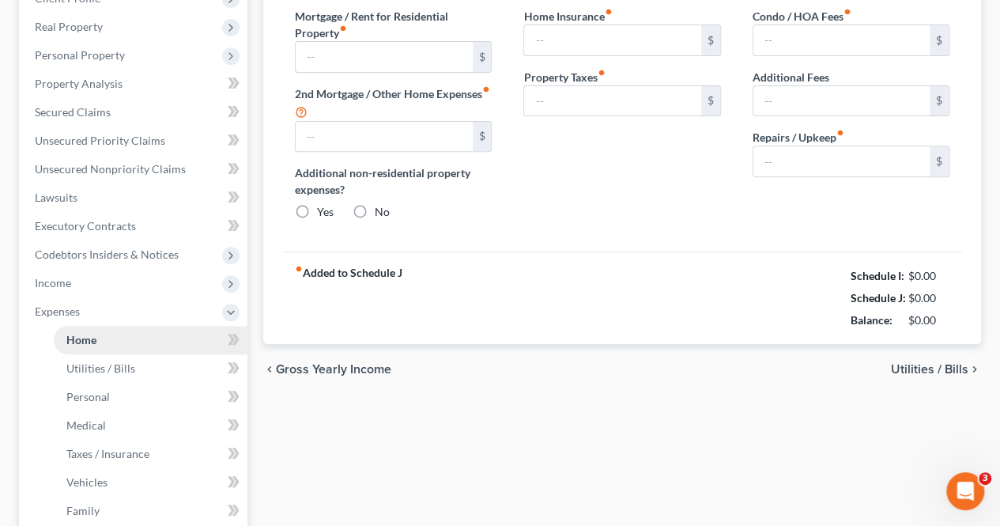
type input "0.00"
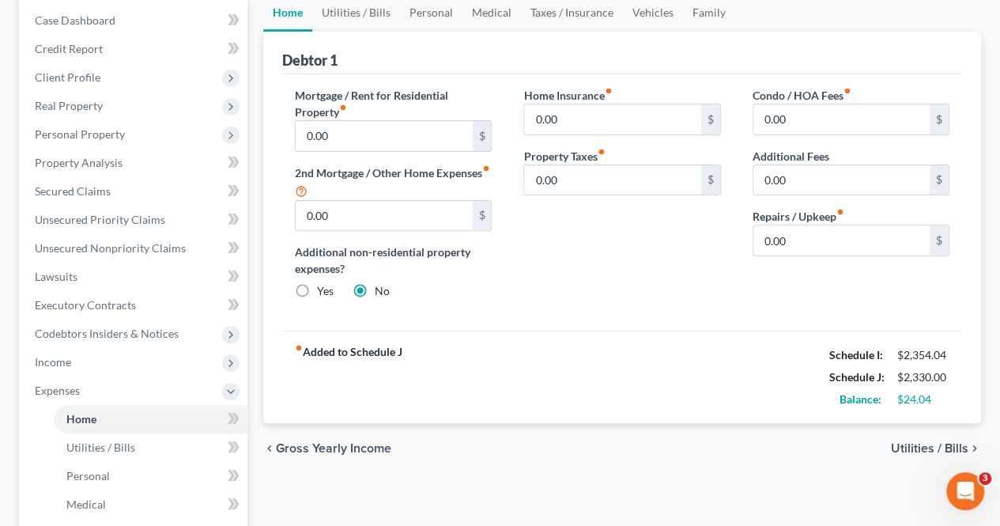
click at [922, 444] on span "Utilities / Bills" at bounding box center [929, 448] width 77 height 13
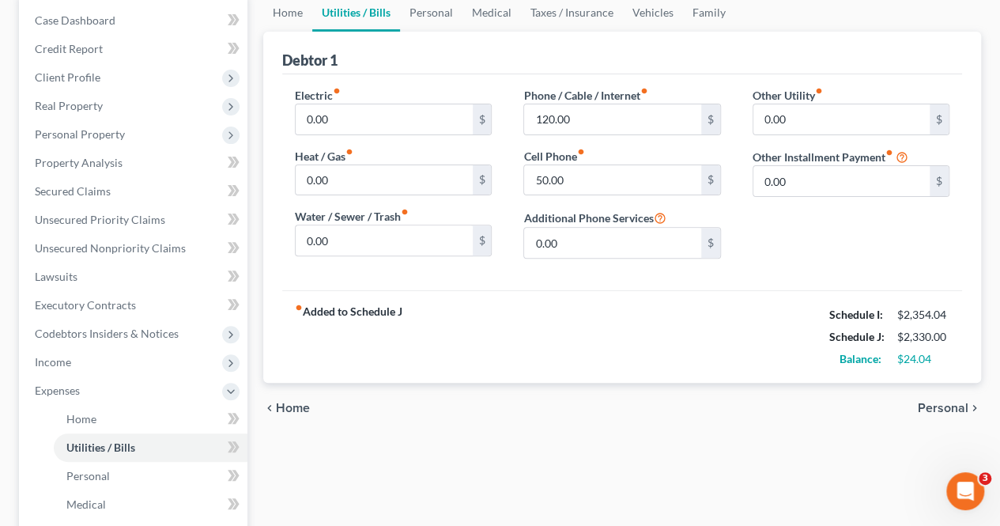
click at [939, 406] on span "Personal" at bounding box center [943, 408] width 51 height 13
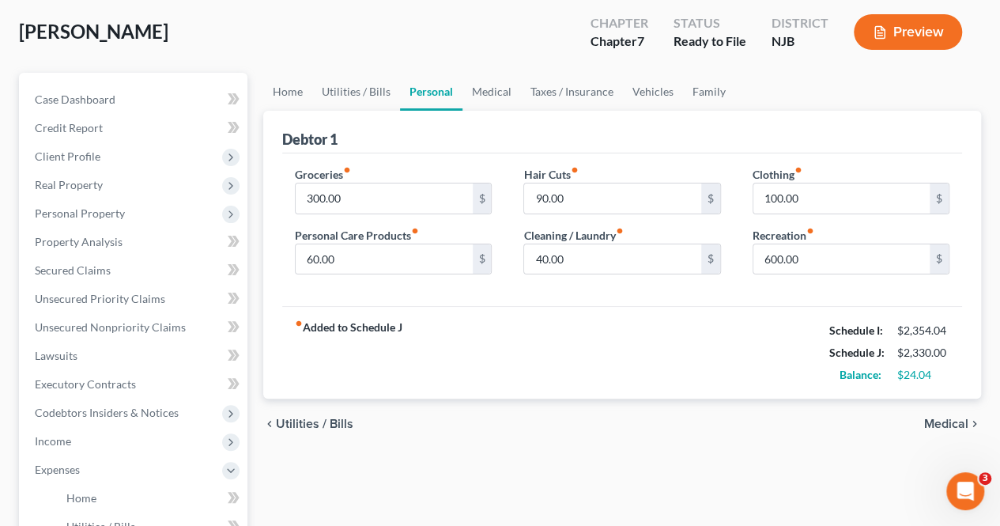
click at [939, 419] on span "Medical" at bounding box center [946, 423] width 44 height 13
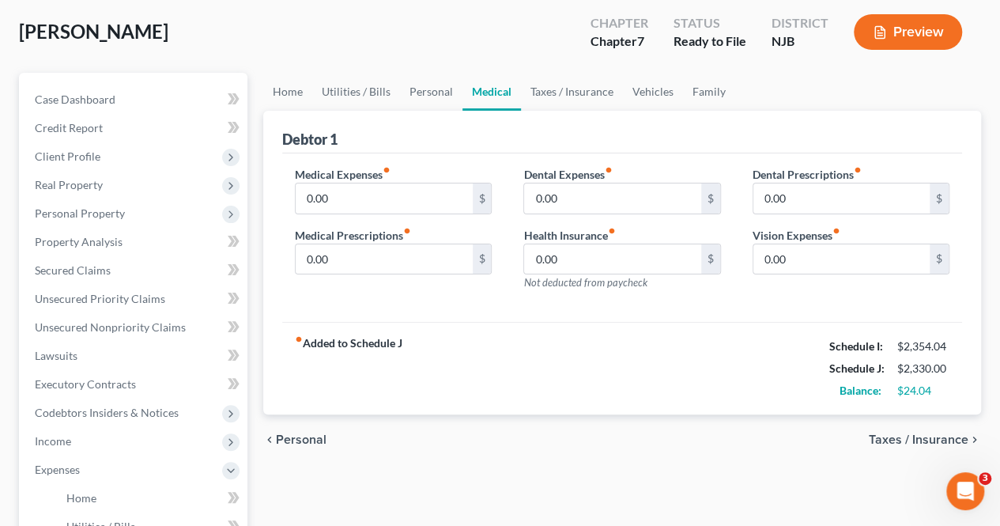
click at [930, 434] on span "Taxes / Insurance" at bounding box center [919, 439] width 100 height 13
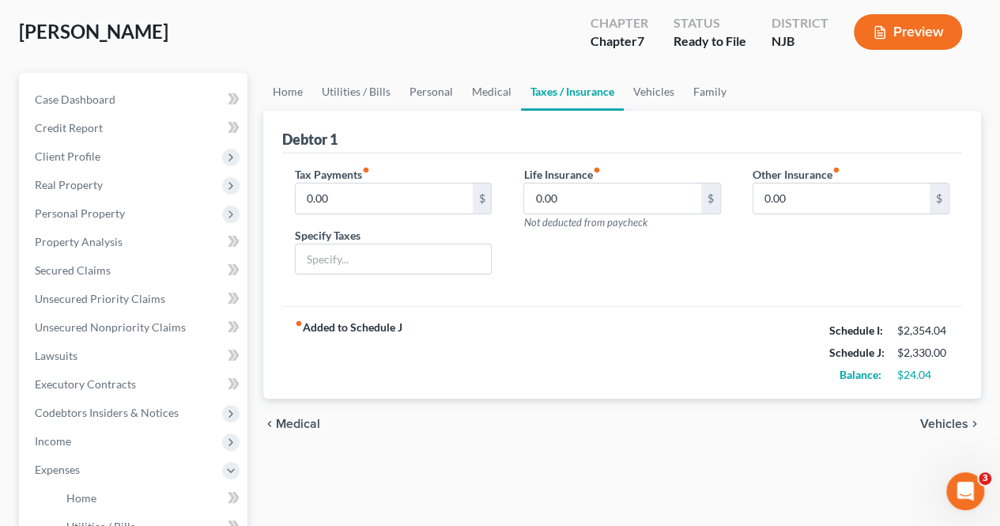
click at [952, 426] on span "Vehicles" at bounding box center [944, 423] width 48 height 13
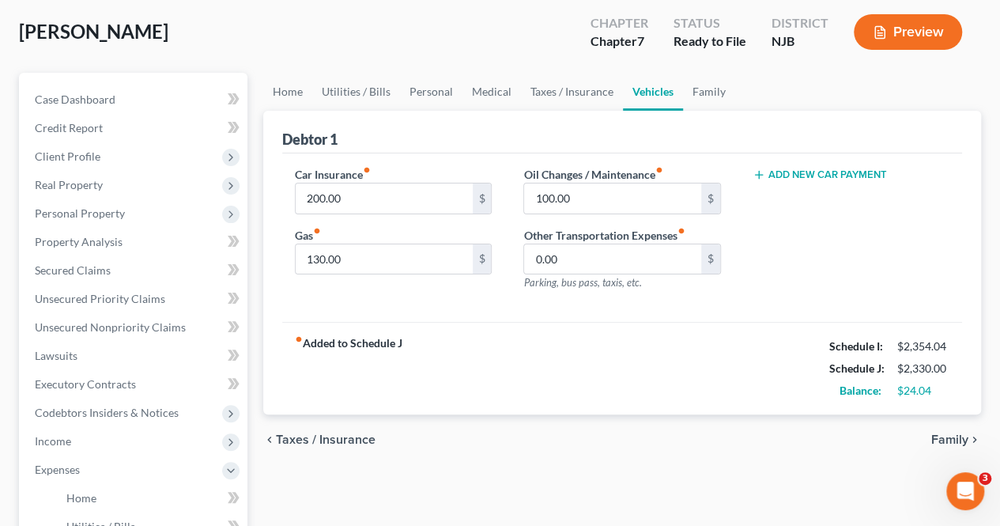
click at [943, 433] on span "Family" at bounding box center [949, 439] width 37 height 13
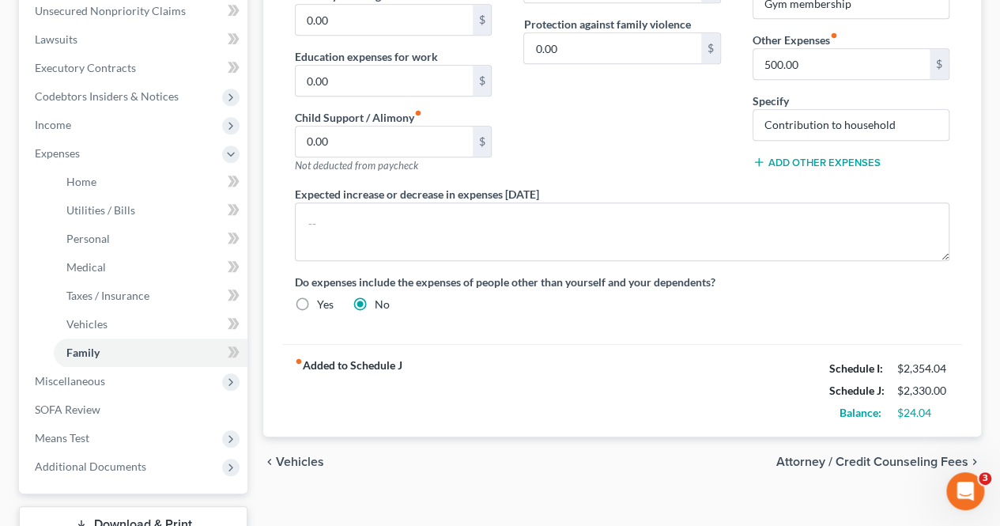
click at [841, 458] on span "Attorney / Credit Counseling Fees" at bounding box center [872, 461] width 192 height 13
select select "0"
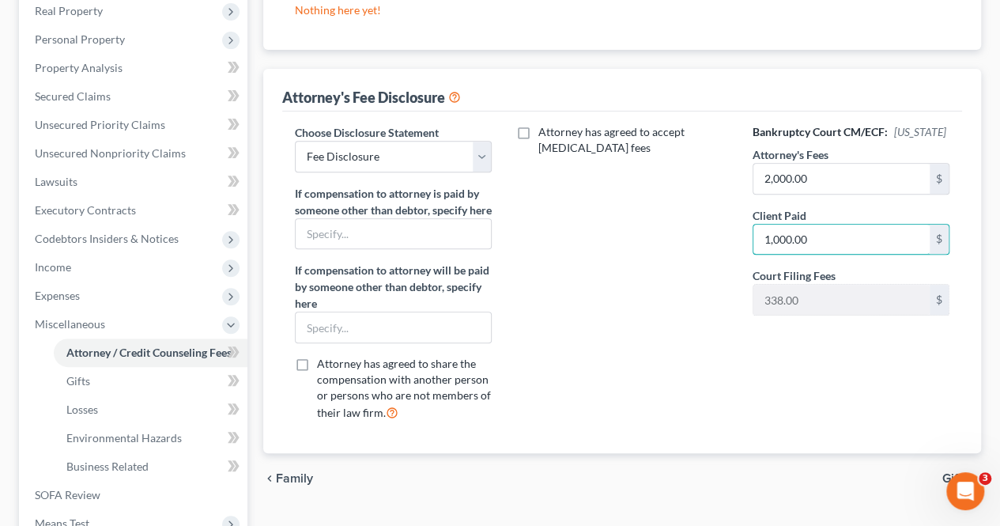
scroll to position [395, 0]
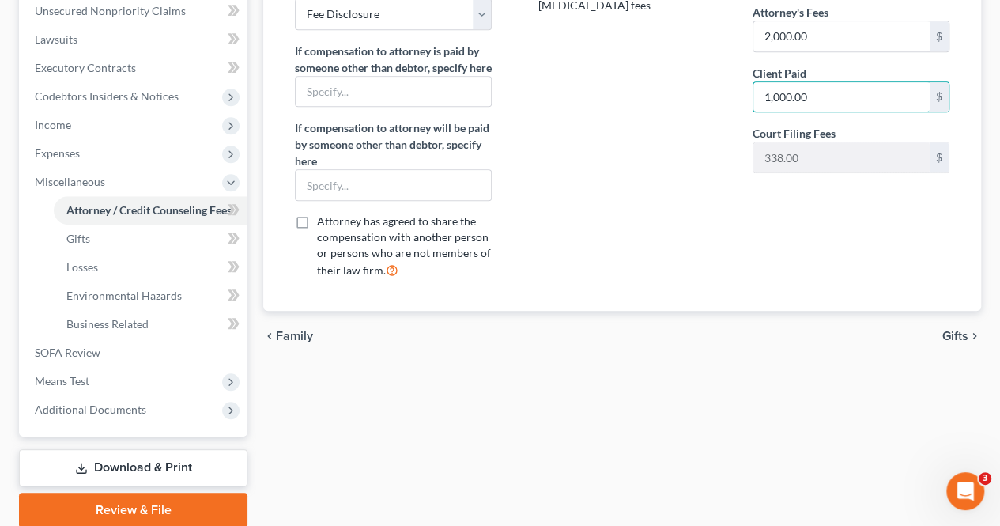
type input "1,000.00"
click at [964, 342] on span "Gifts" at bounding box center [956, 336] width 26 height 13
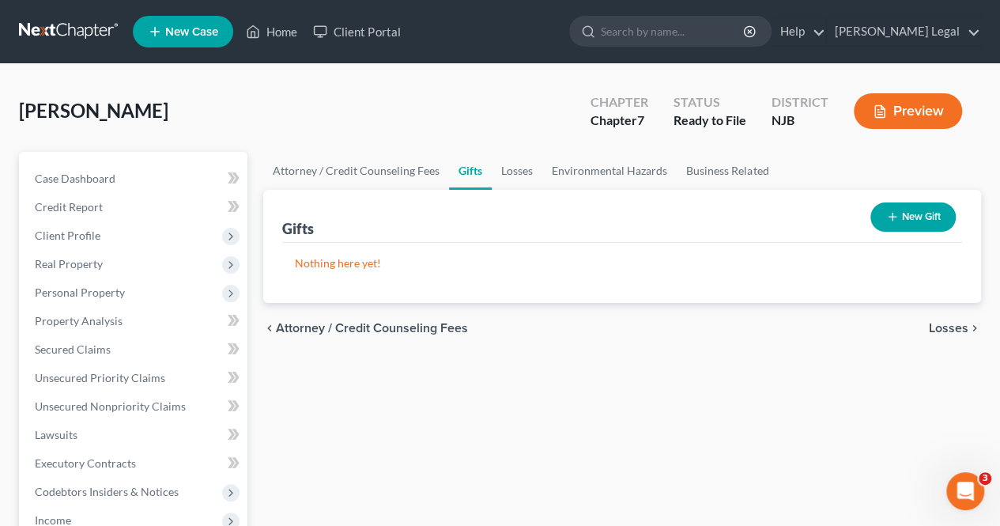
click at [941, 326] on span "Losses" at bounding box center [949, 328] width 40 height 13
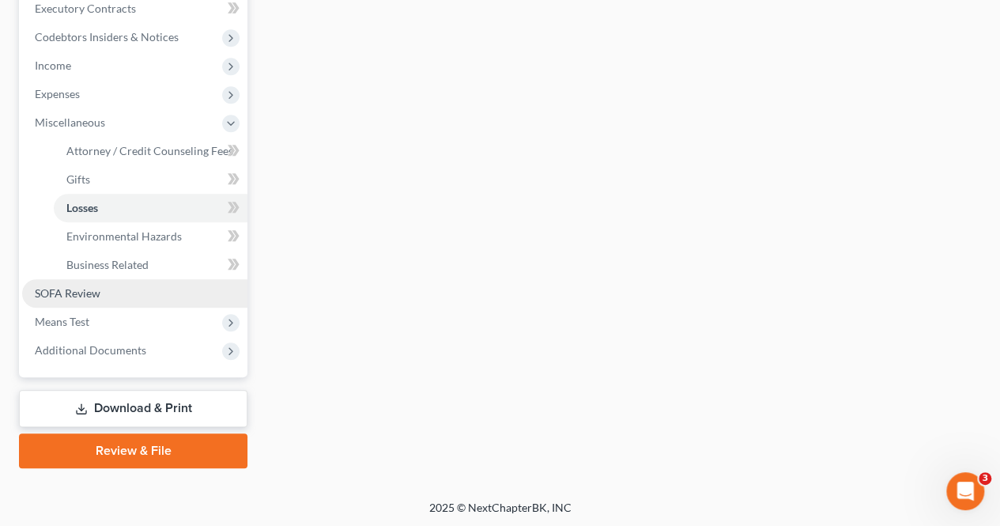
click at [127, 302] on link "SOFA Review" at bounding box center [134, 293] width 225 height 28
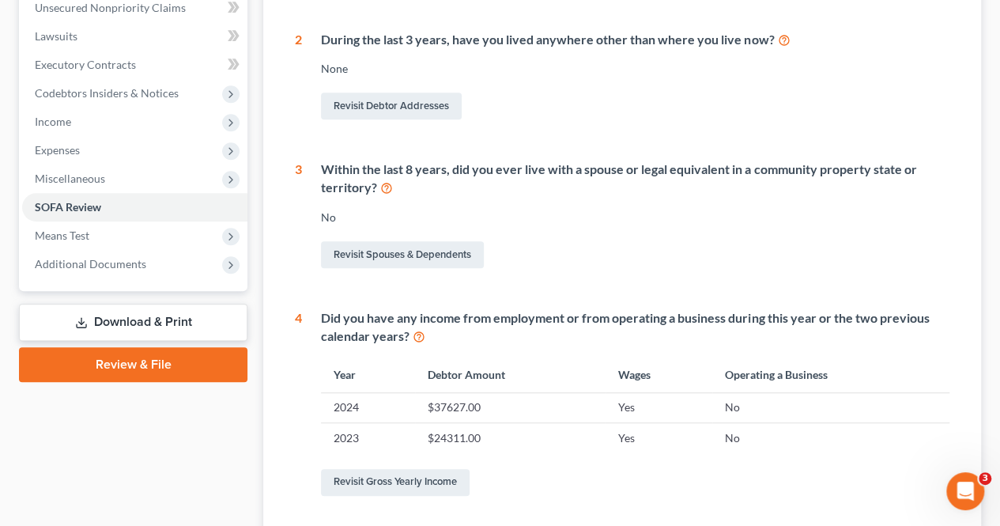
scroll to position [454, 0]
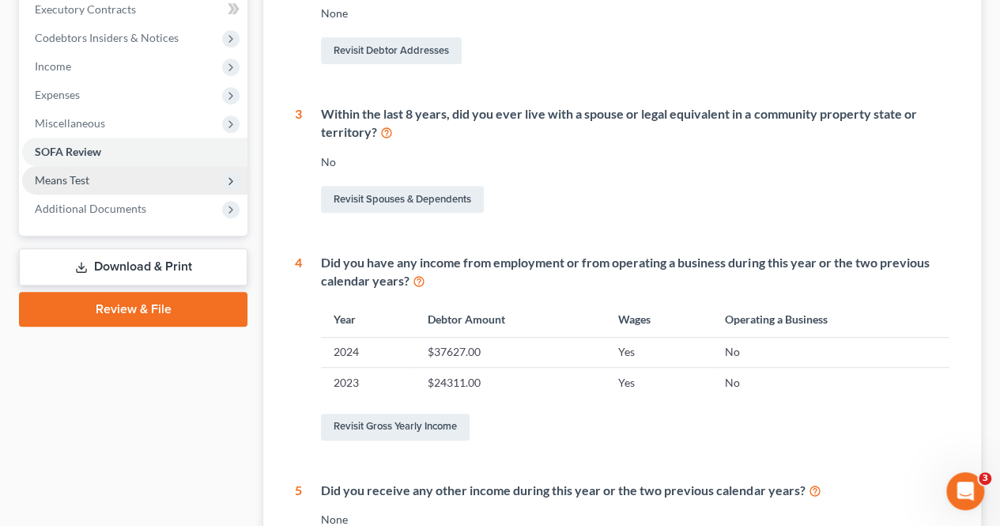
click at [112, 176] on span "Means Test" at bounding box center [134, 180] width 225 height 28
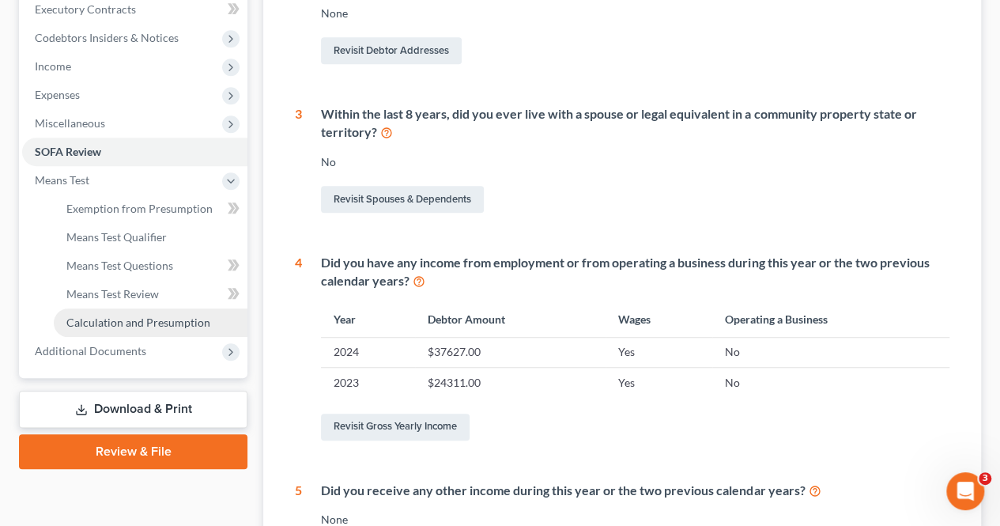
click at [139, 320] on span "Calculation and Presumption" at bounding box center [138, 321] width 144 height 13
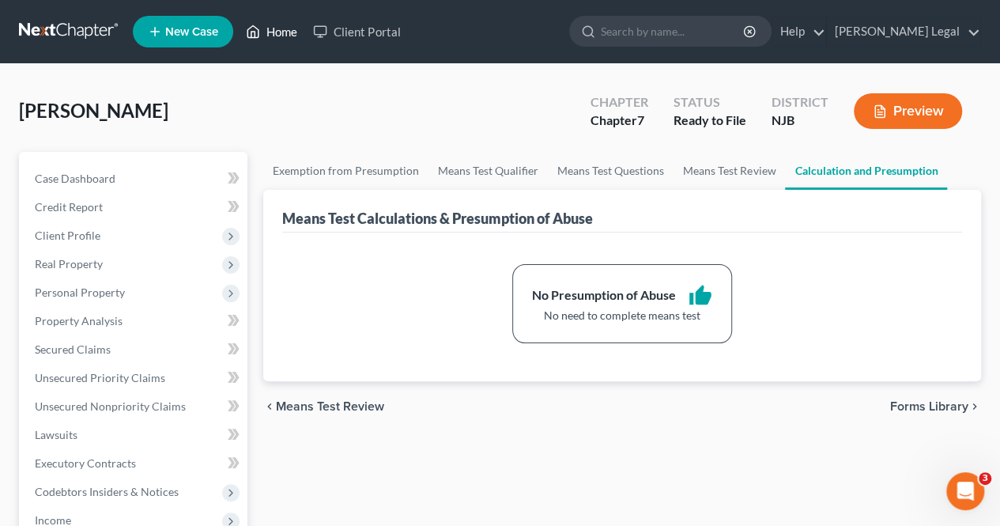
click at [285, 27] on link "Home" at bounding box center [271, 31] width 67 height 28
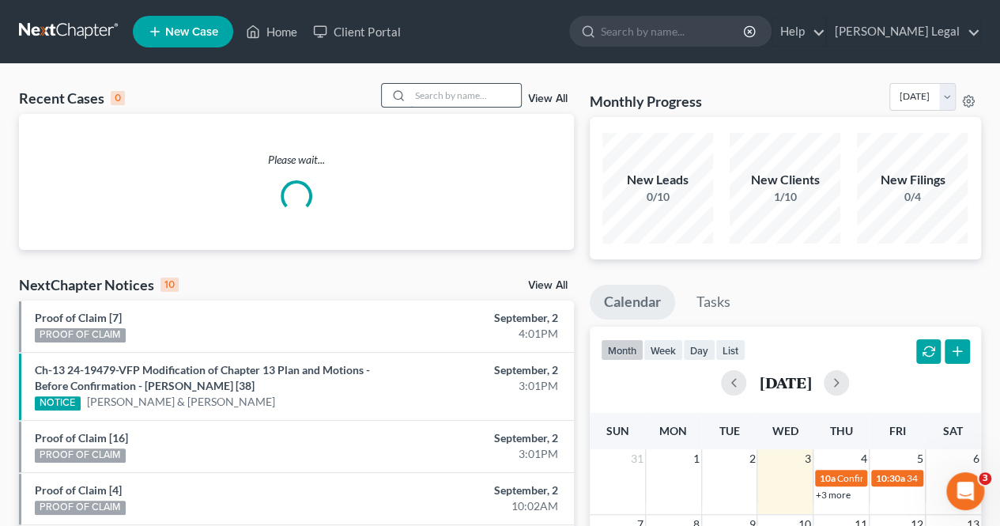
click at [445, 89] on input "search" at bounding box center [465, 95] width 111 height 23
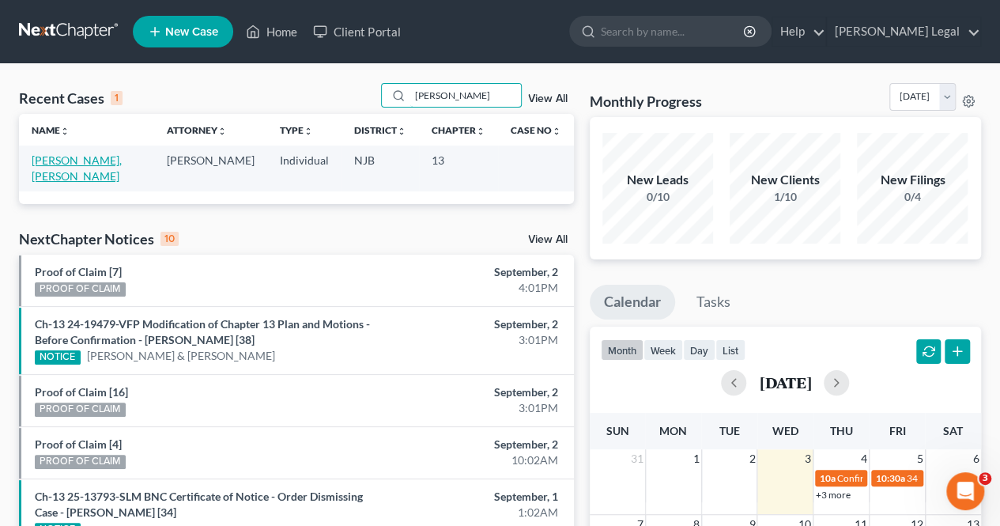
type input "[PERSON_NAME]"
click at [85, 158] on link "[PERSON_NAME], [PERSON_NAME]" at bounding box center [77, 167] width 90 height 29
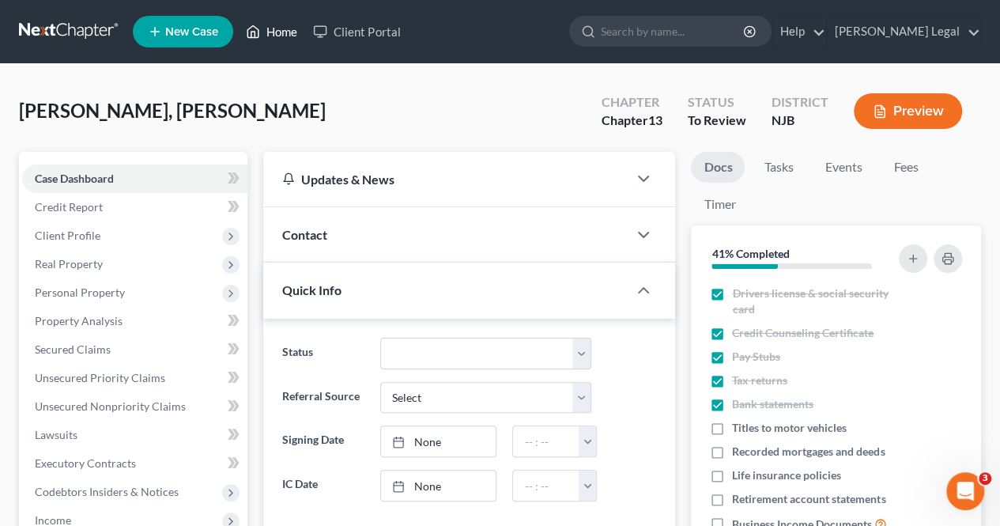
click at [274, 35] on link "Home" at bounding box center [271, 31] width 67 height 28
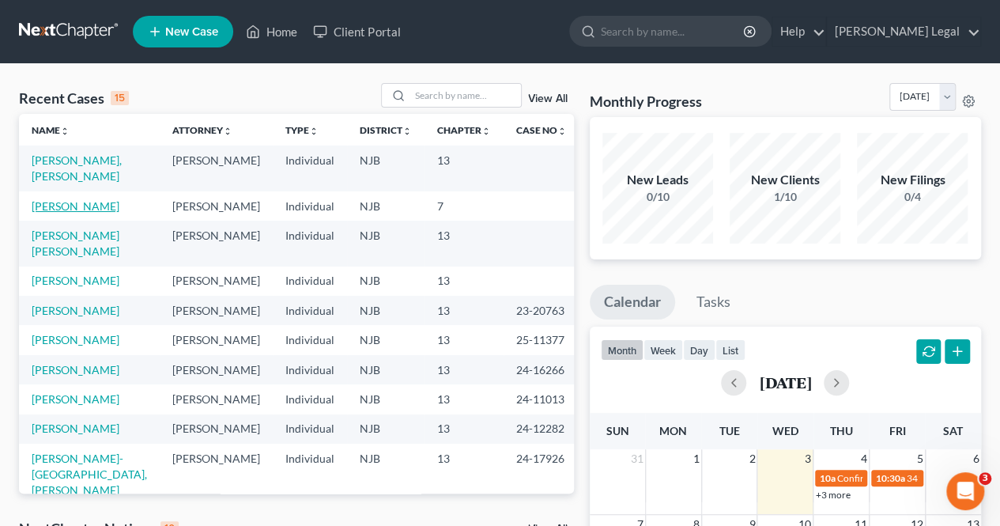
click at [89, 206] on link "[PERSON_NAME]" at bounding box center [76, 205] width 88 height 13
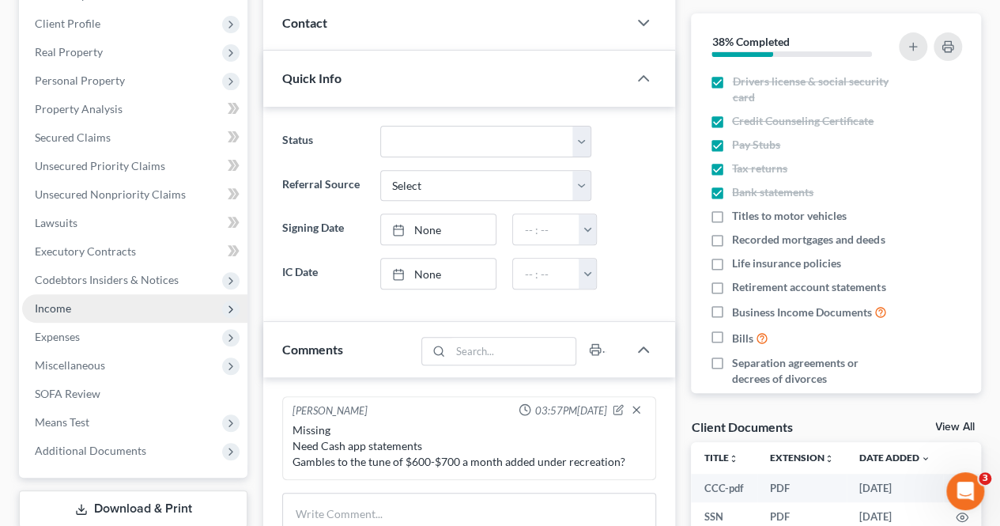
scroll to position [237, 0]
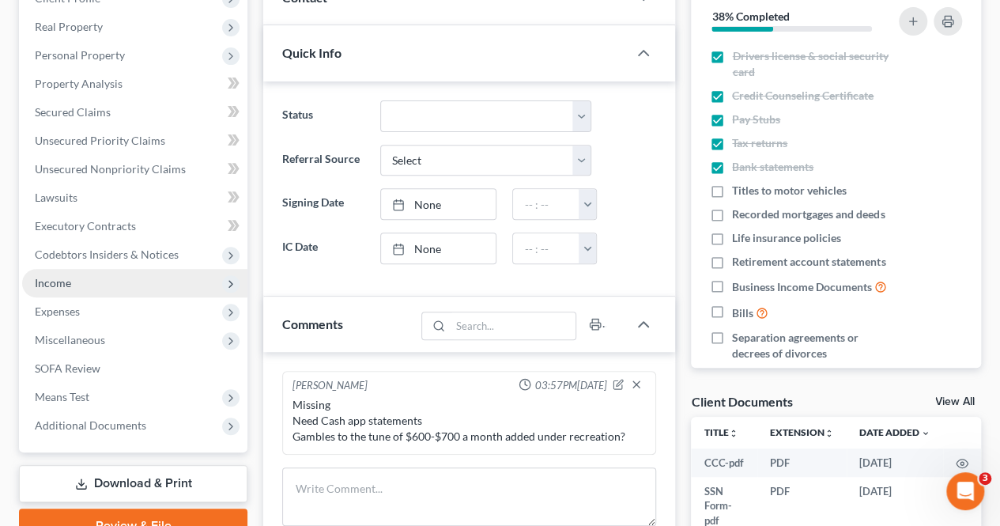
drag, startPoint x: 89, startPoint y: 274, endPoint x: 88, endPoint y: 284, distance: 10.3
click at [89, 274] on span "Income" at bounding box center [134, 283] width 225 height 28
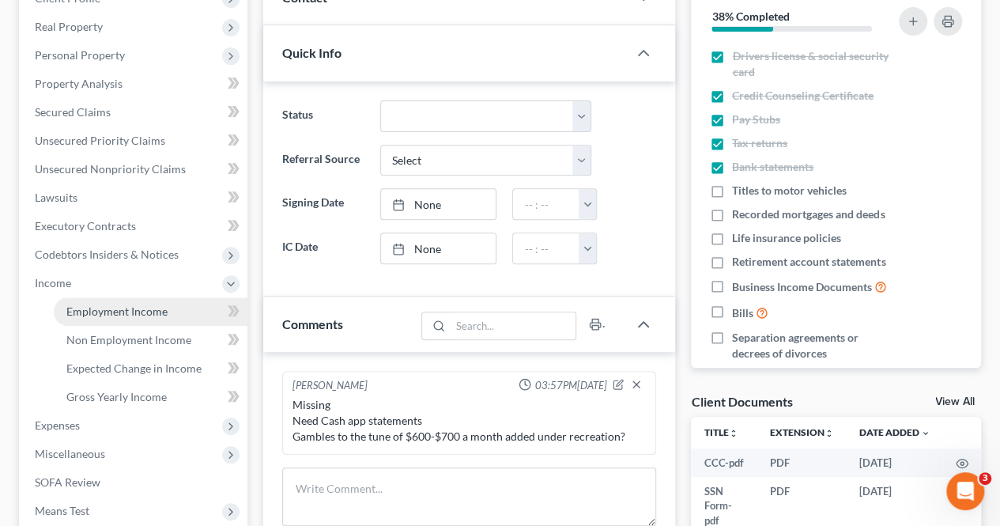
click at [89, 315] on span "Employment Income" at bounding box center [116, 310] width 101 height 13
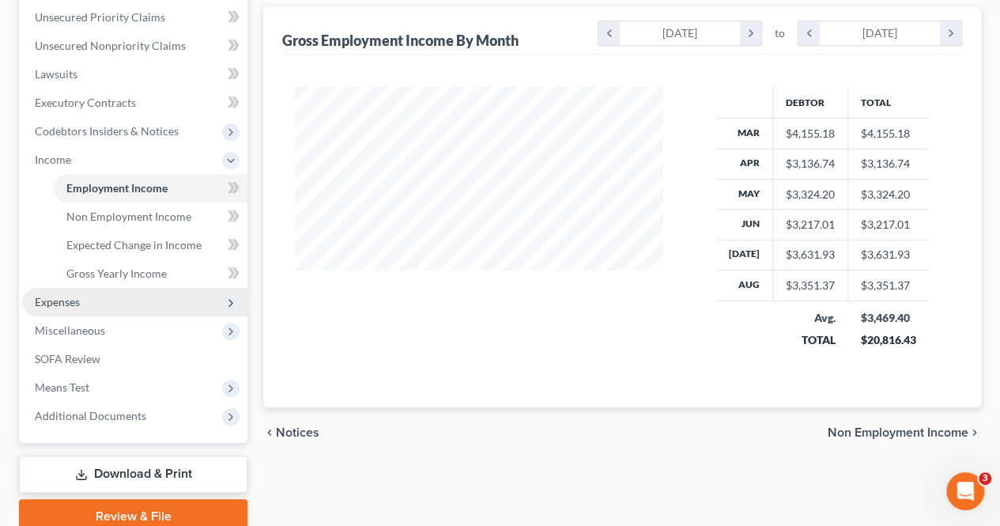
scroll to position [395, 0]
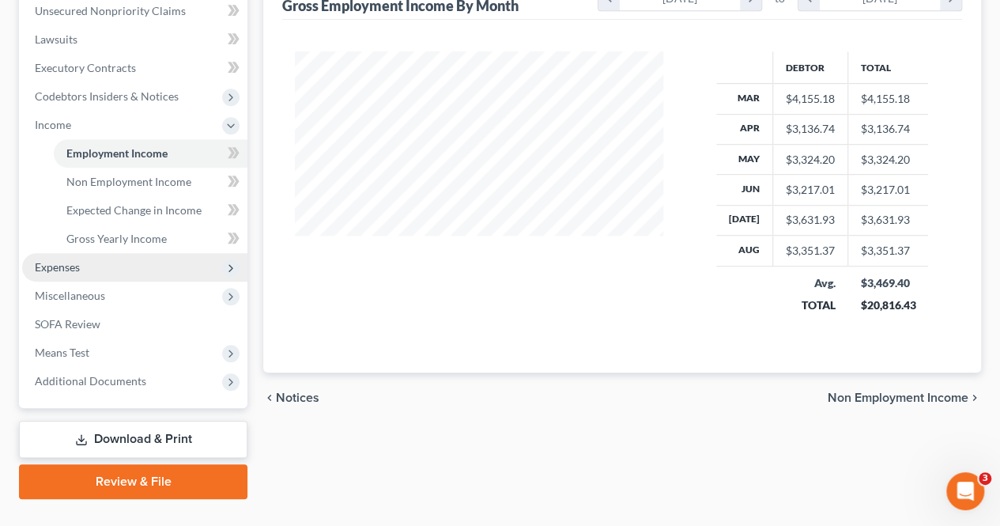
click at [108, 259] on span "Expenses" at bounding box center [134, 267] width 225 height 28
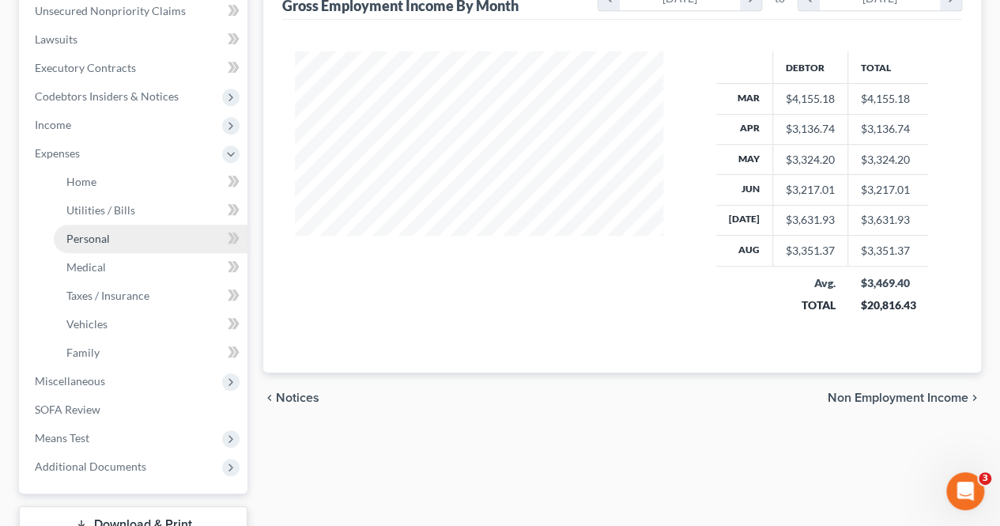
click at [117, 240] on link "Personal" at bounding box center [151, 239] width 194 height 28
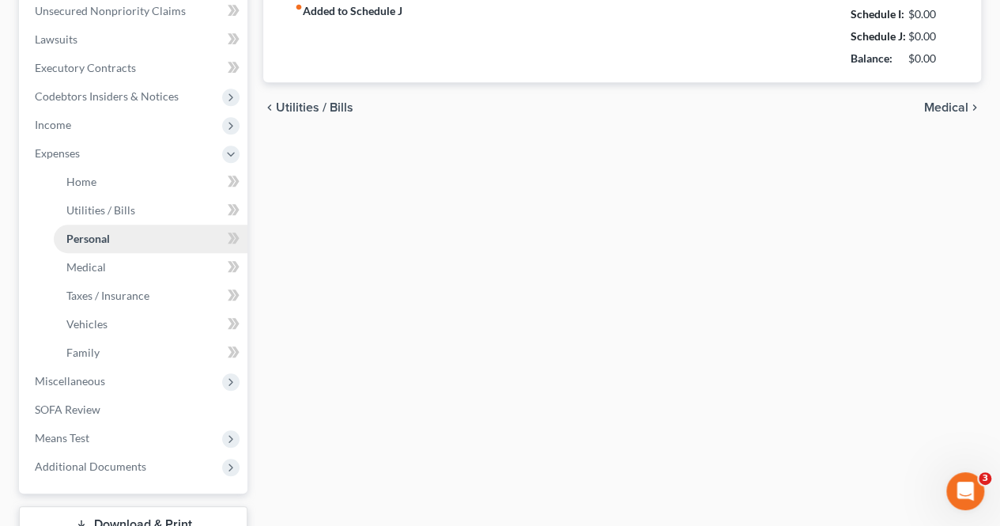
type input "300.00"
type input "60.00"
type input "90.00"
type input "40.00"
type input "100.00"
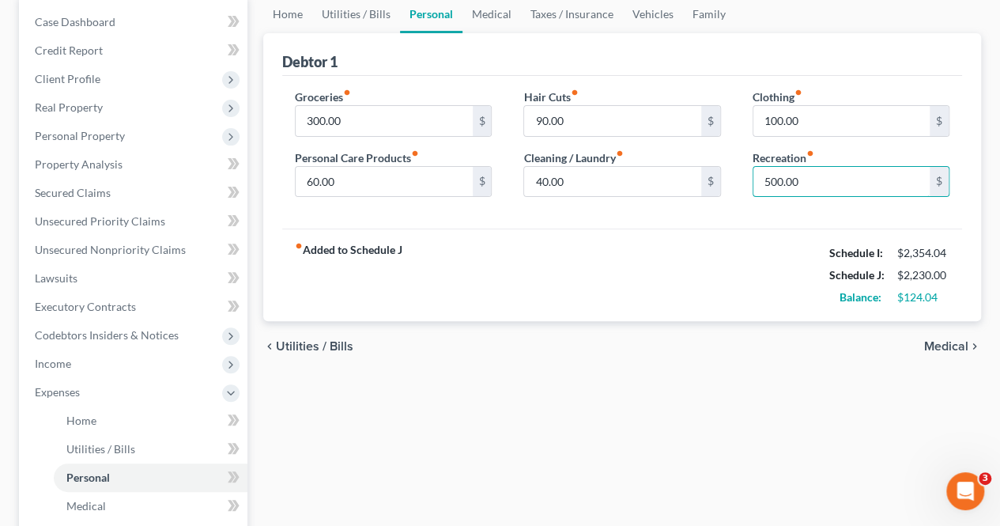
scroll to position [158, 0]
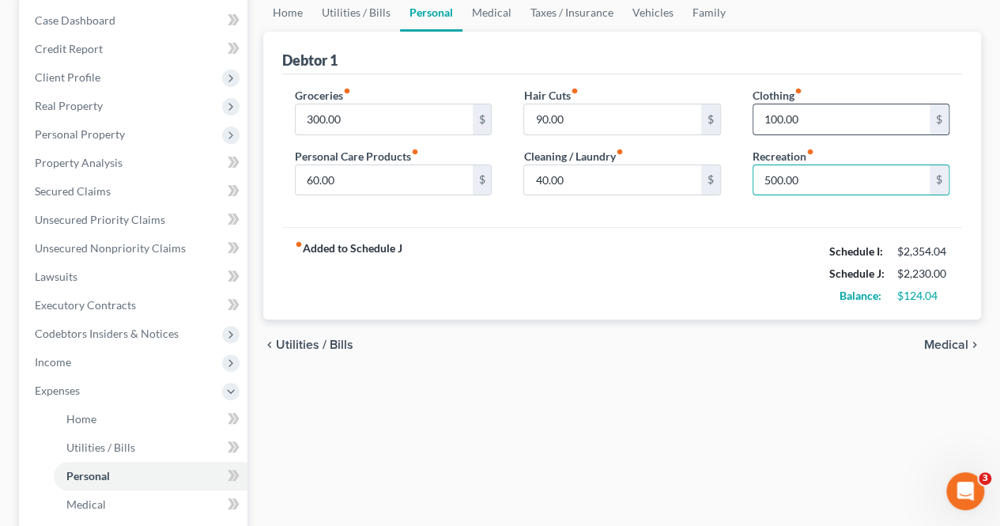
type input "500.00"
click at [774, 110] on input "100.00" at bounding box center [842, 119] width 176 height 30
type input "130.00"
click at [617, 126] on input "90.00" at bounding box center [612, 119] width 176 height 30
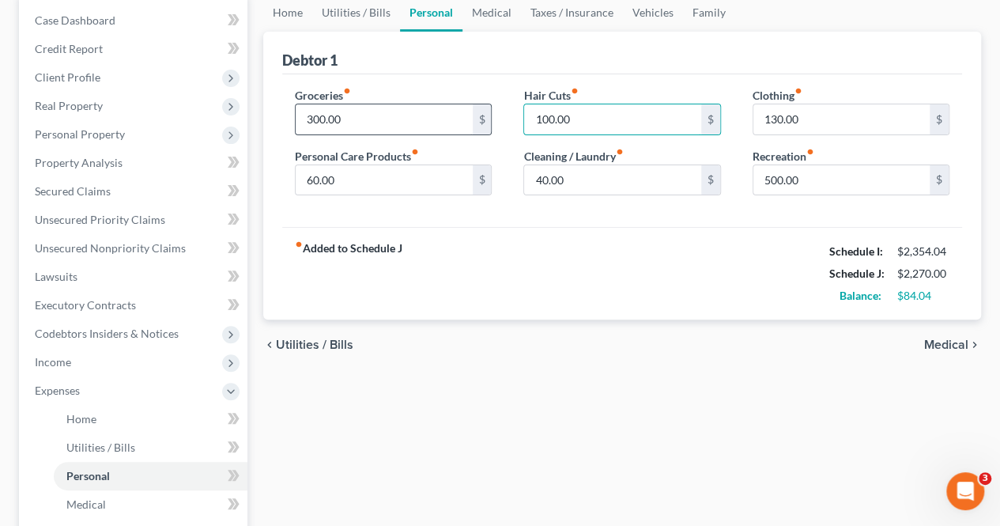
type input "100.00"
click at [319, 116] on input "300.00" at bounding box center [384, 119] width 176 height 30
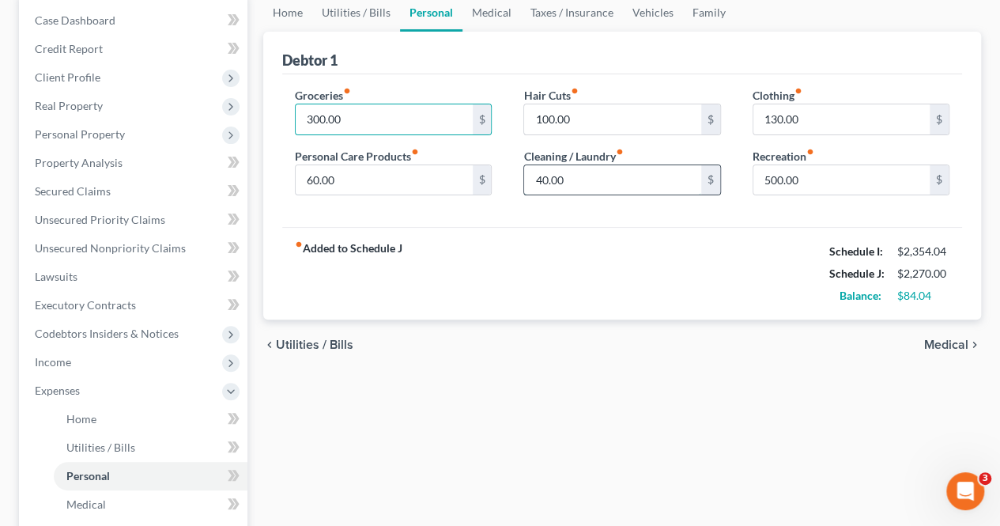
click at [544, 175] on input "40.00" at bounding box center [612, 180] width 176 height 30
type input "45.00"
click at [315, 118] on input "300.00" at bounding box center [384, 119] width 176 height 30
click at [949, 349] on span "Medical" at bounding box center [946, 344] width 44 height 13
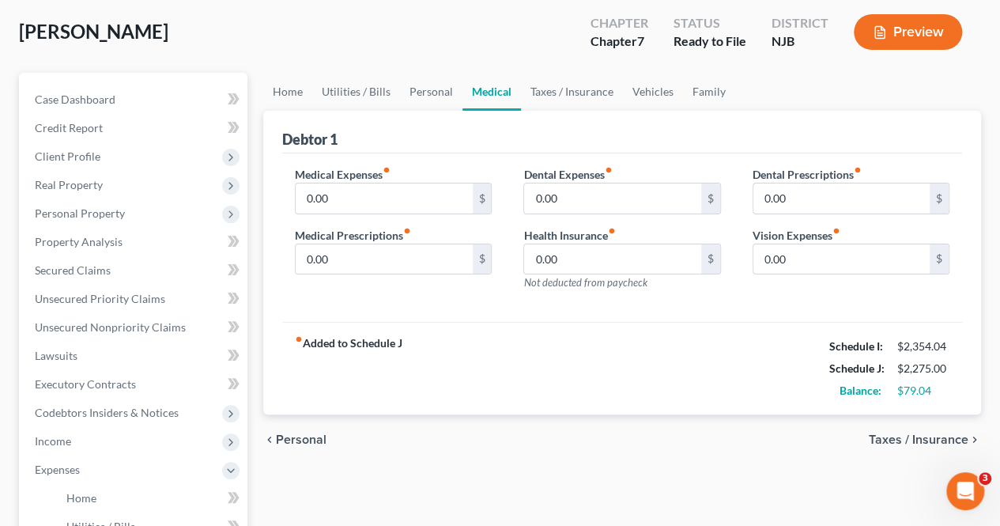
scroll to position [158, 0]
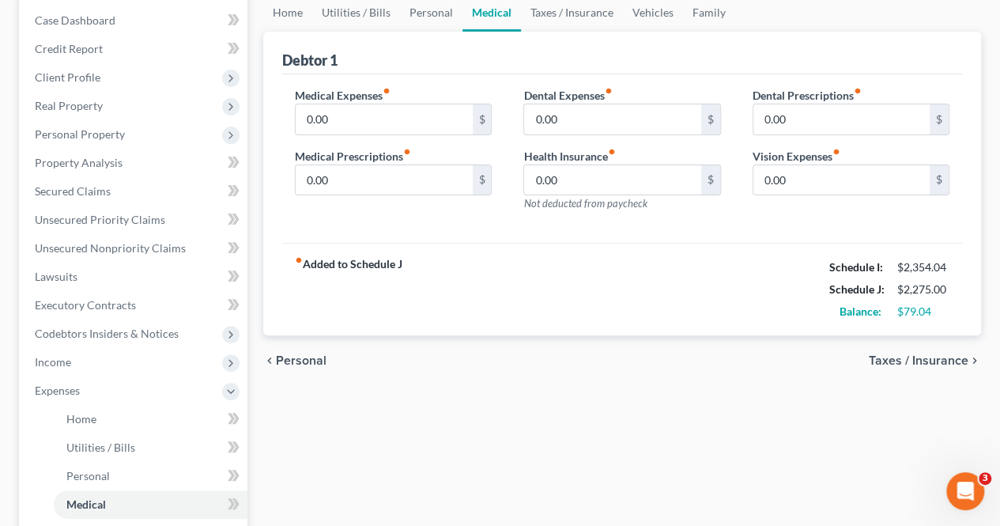
click at [917, 357] on span "Taxes / Insurance" at bounding box center [919, 360] width 100 height 13
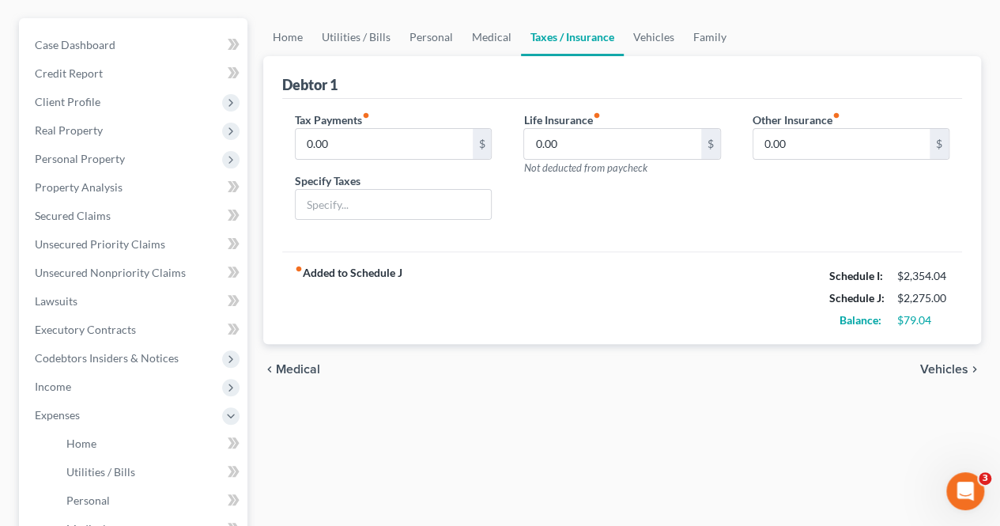
scroll to position [158, 0]
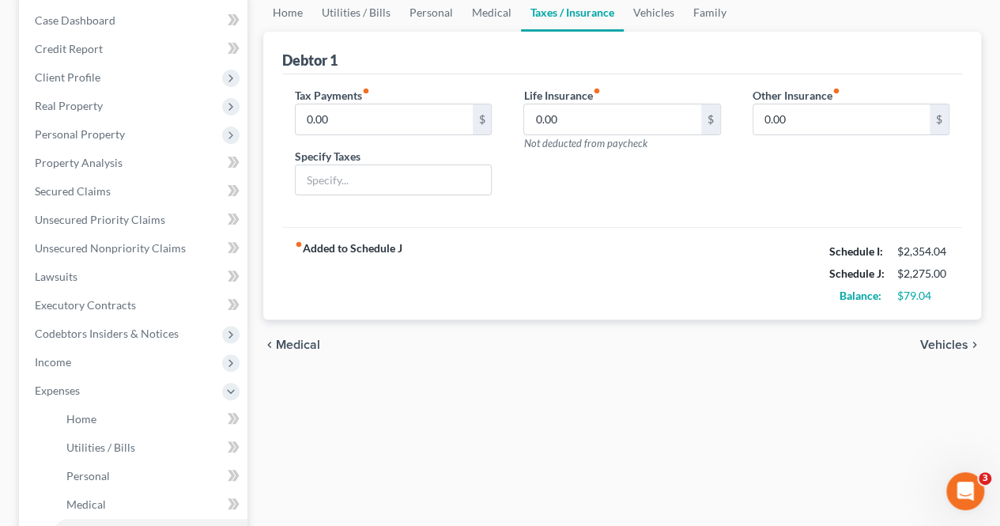
drag, startPoint x: 944, startPoint y: 346, endPoint x: 882, endPoint y: 336, distance: 62.5
click at [944, 346] on span "Vehicles" at bounding box center [944, 344] width 48 height 13
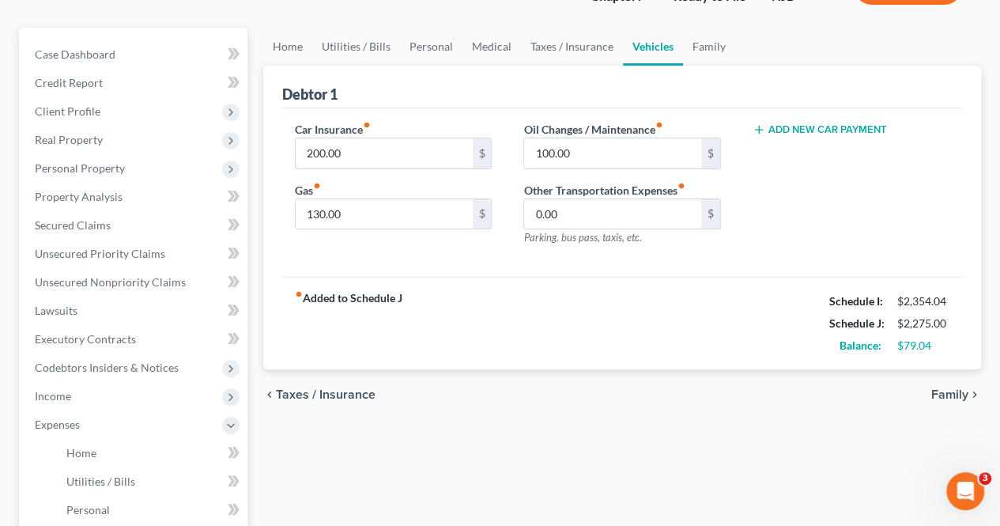
scroll to position [158, 0]
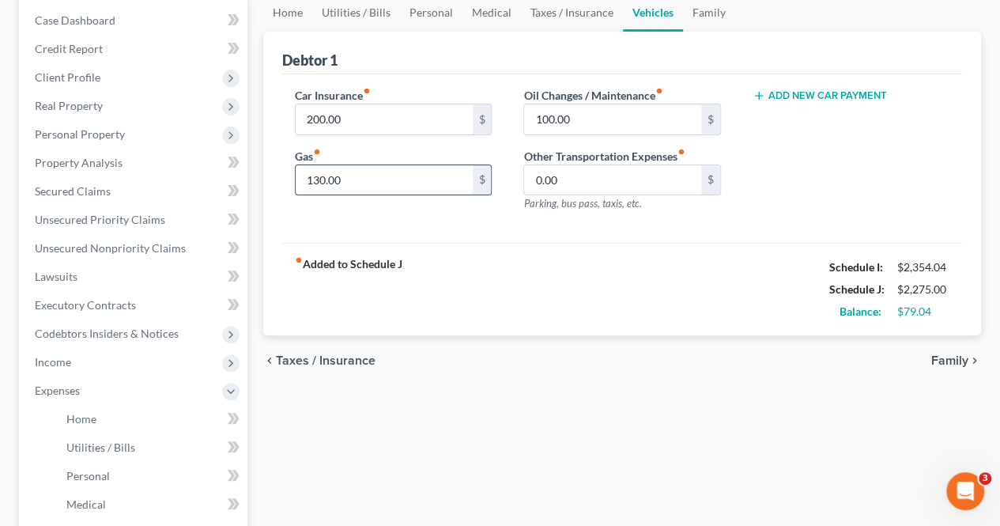
click at [318, 177] on input "130.00" at bounding box center [384, 180] width 176 height 30
type input "150.00"
click at [952, 362] on span "Family" at bounding box center [949, 360] width 37 height 13
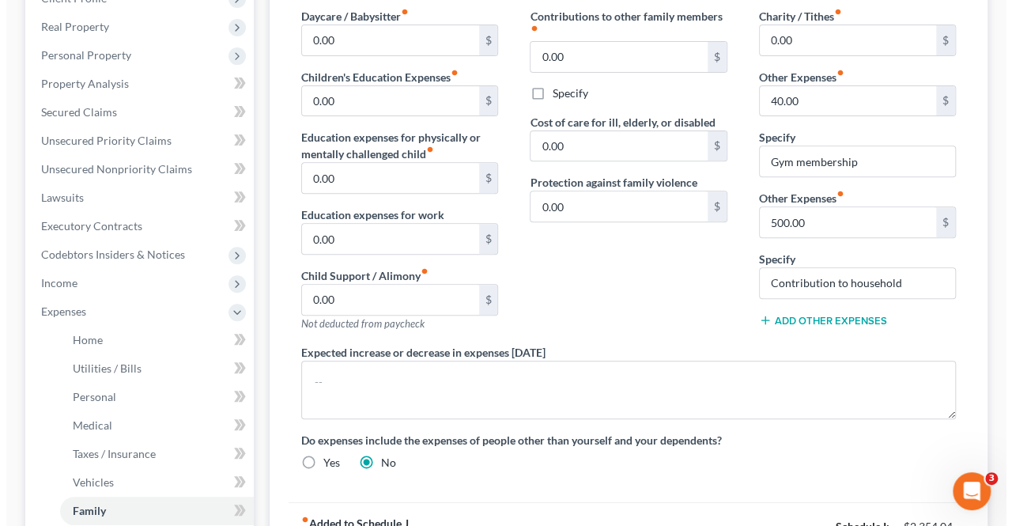
scroll to position [395, 0]
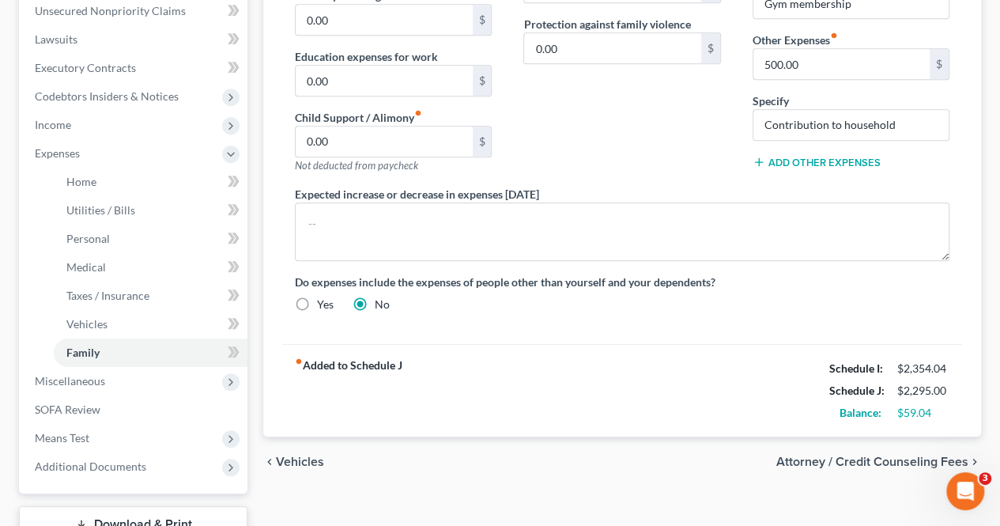
click at [883, 459] on span "Attorney / Credit Counseling Fees" at bounding box center [872, 461] width 192 height 13
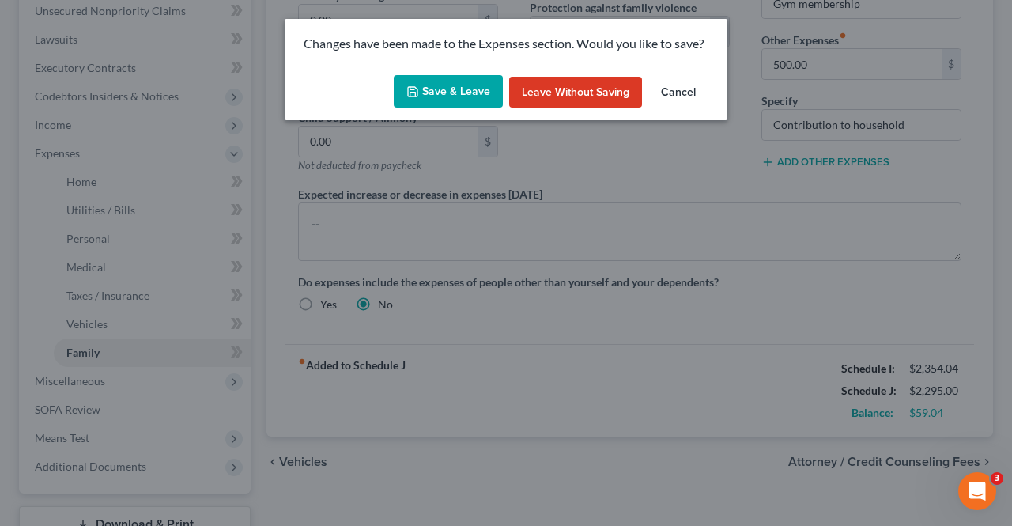
click at [446, 103] on button "Save & Leave" at bounding box center [448, 91] width 109 height 33
select select "0"
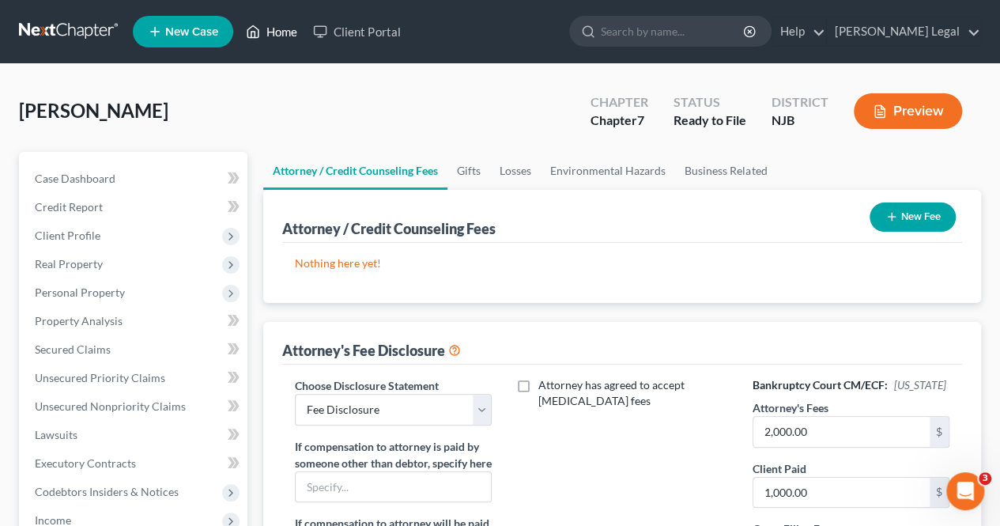
drag, startPoint x: 273, startPoint y: 33, endPoint x: 275, endPoint y: 92, distance: 58.6
click at [272, 33] on link "Home" at bounding box center [271, 31] width 67 height 28
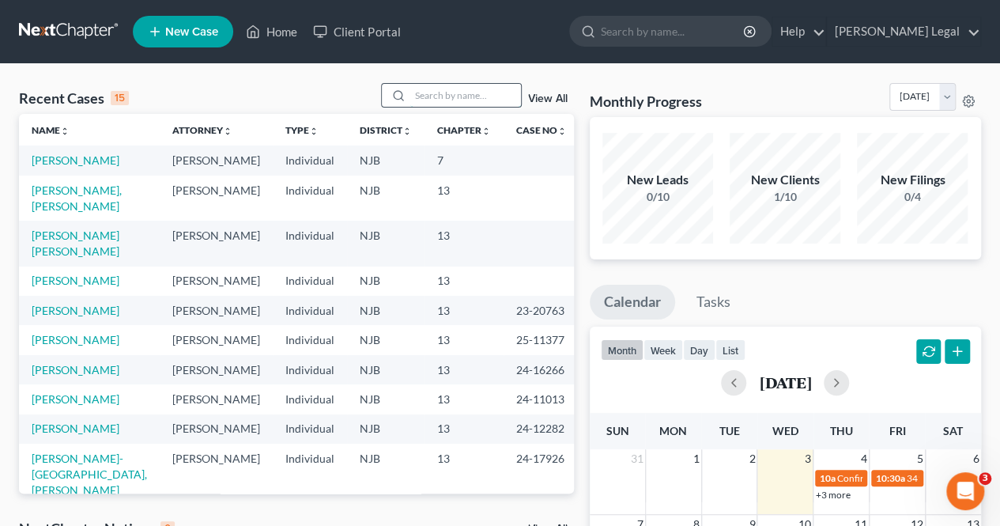
click at [444, 100] on input "search" at bounding box center [465, 95] width 111 height 23
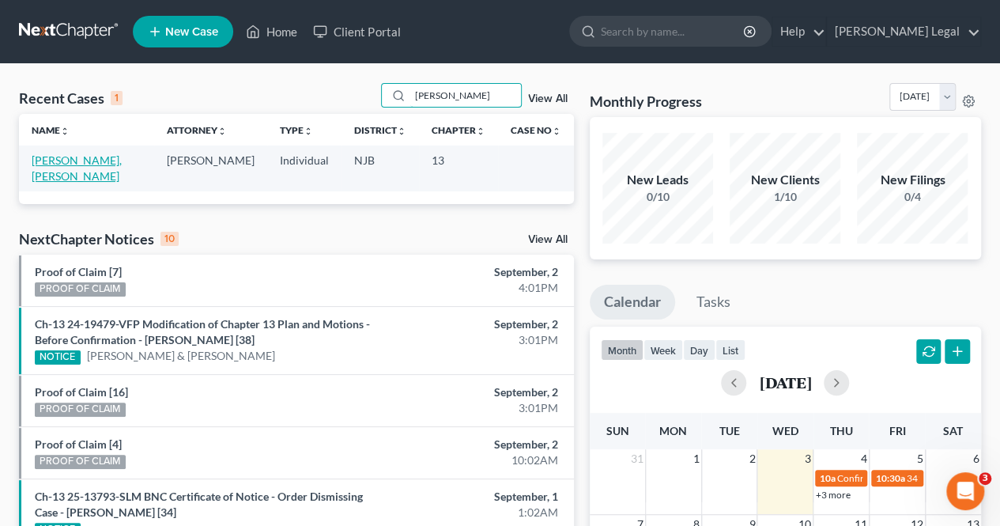
type input "[PERSON_NAME]"
click at [95, 161] on link "[PERSON_NAME], [PERSON_NAME]" at bounding box center [77, 167] width 90 height 29
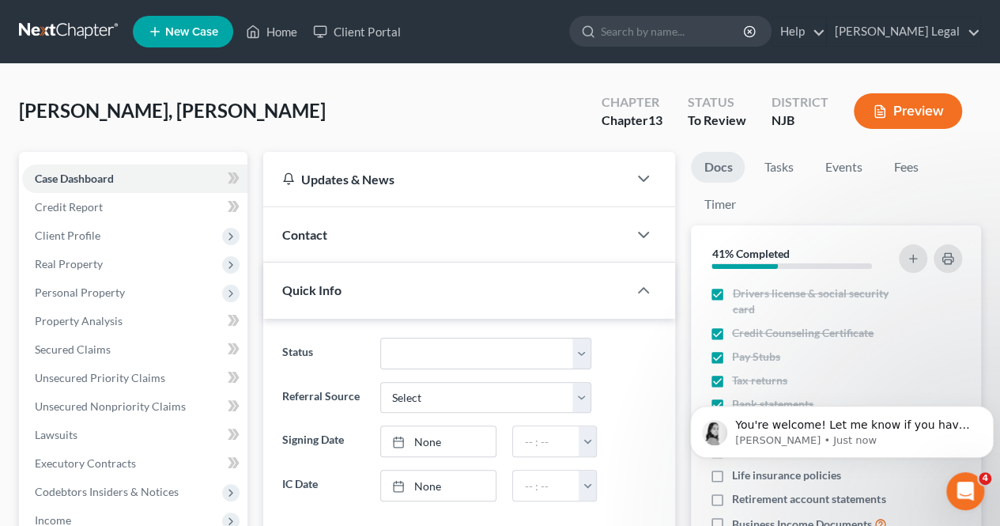
scroll to position [857, 0]
